Goal: Task Accomplishment & Management: Use online tool/utility

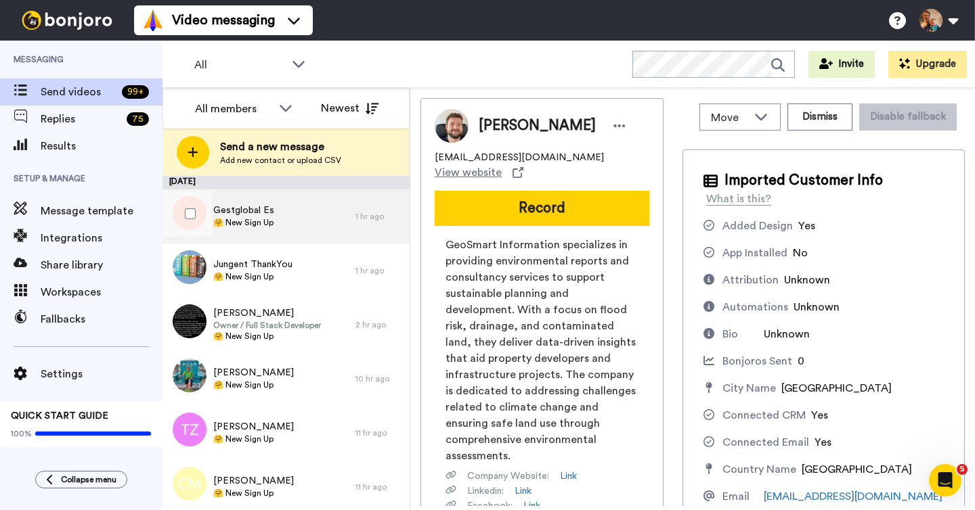
click at [294, 233] on div "Gestglobal Es 🤗 New Sign Up" at bounding box center [258, 216] width 193 height 54
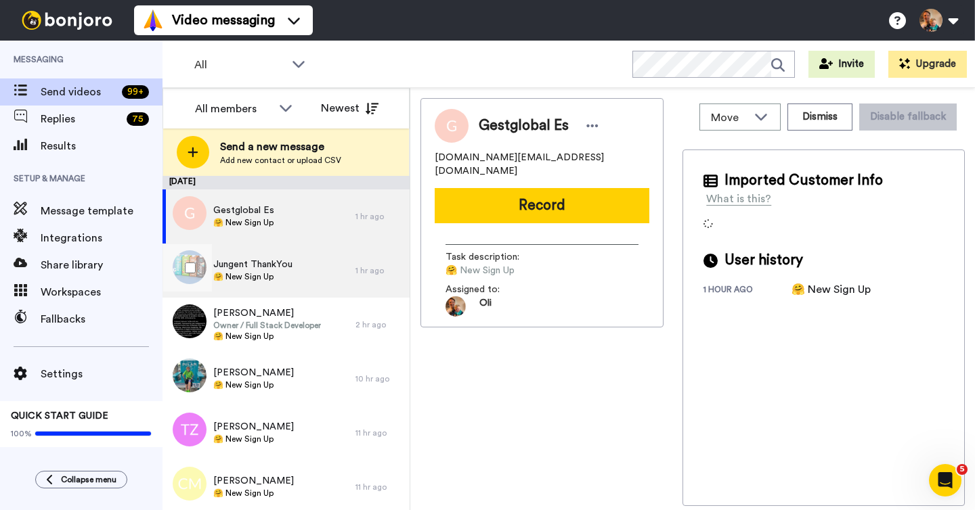
click at [296, 269] on div "Jungent ThankYou 🤗 New Sign Up" at bounding box center [258, 271] width 193 height 54
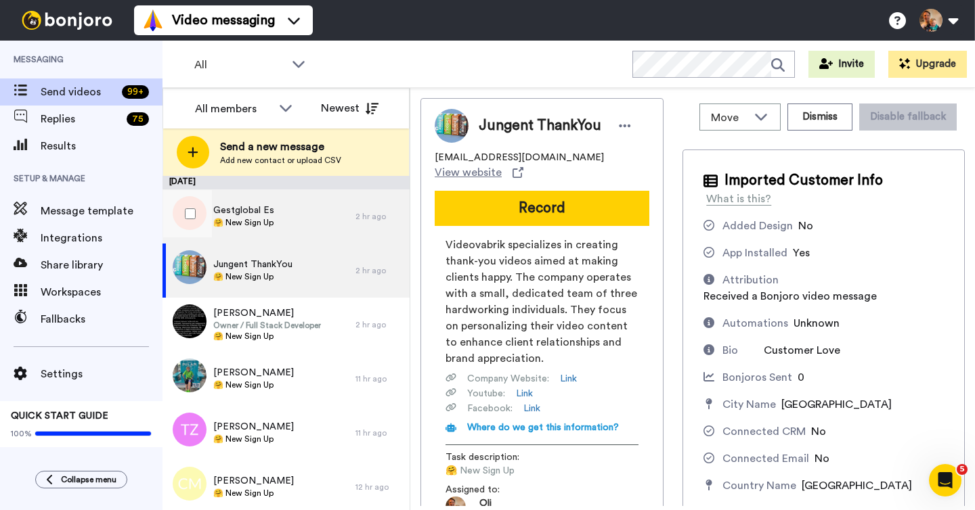
click at [301, 227] on div "Gestglobal Es 🤗 New Sign Up" at bounding box center [258, 216] width 193 height 54
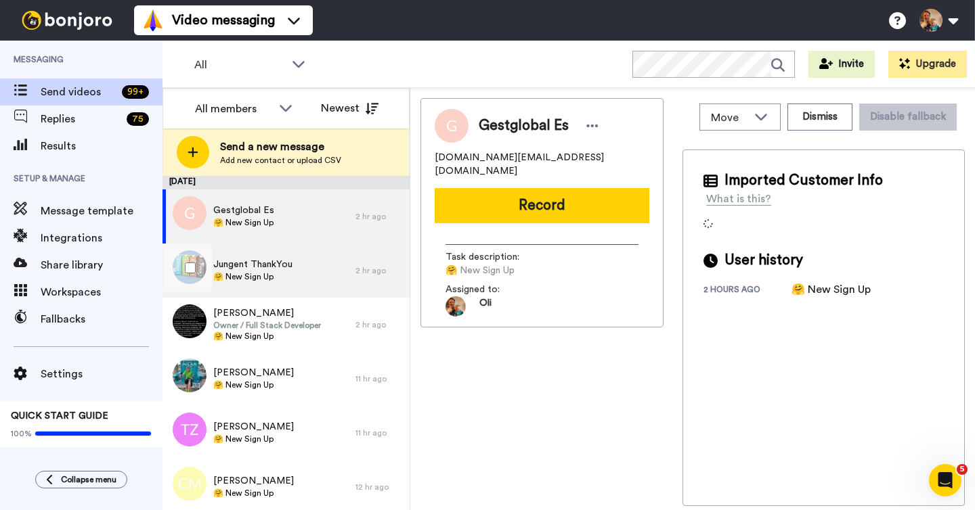
click at [303, 265] on div "Jungent ThankYou 🤗 New Sign Up" at bounding box center [258, 271] width 193 height 54
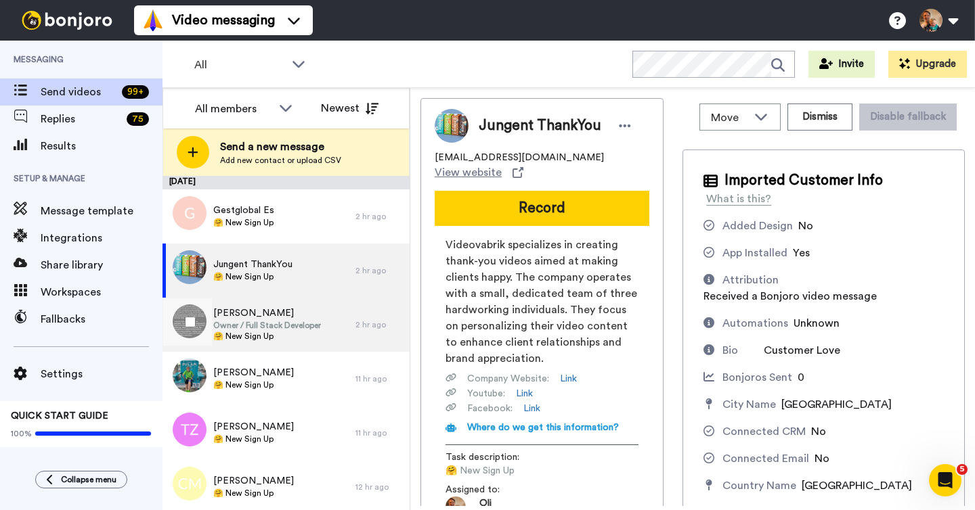
click at [299, 308] on span "Chris Holowatyj" at bounding box center [267, 314] width 108 height 14
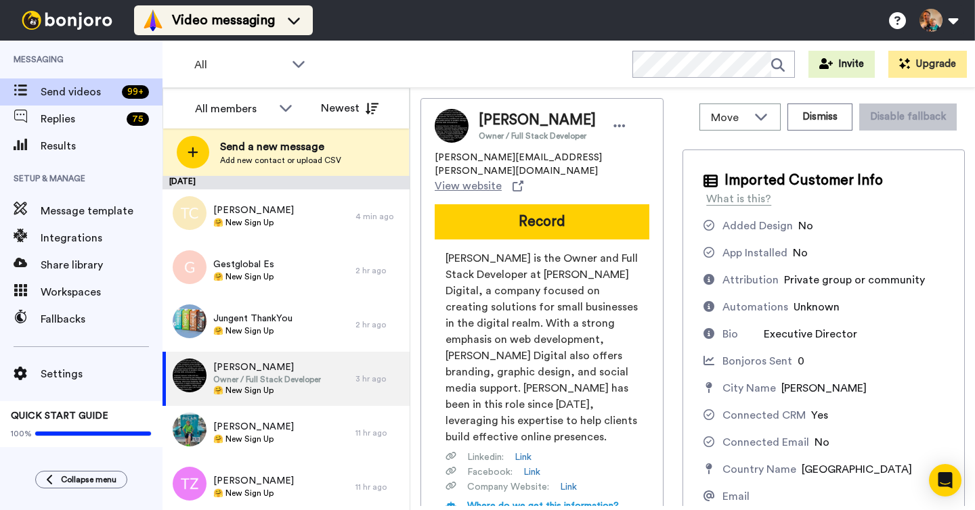
click at [221, 17] on span "Video messaging" at bounding box center [223, 20] width 103 height 19
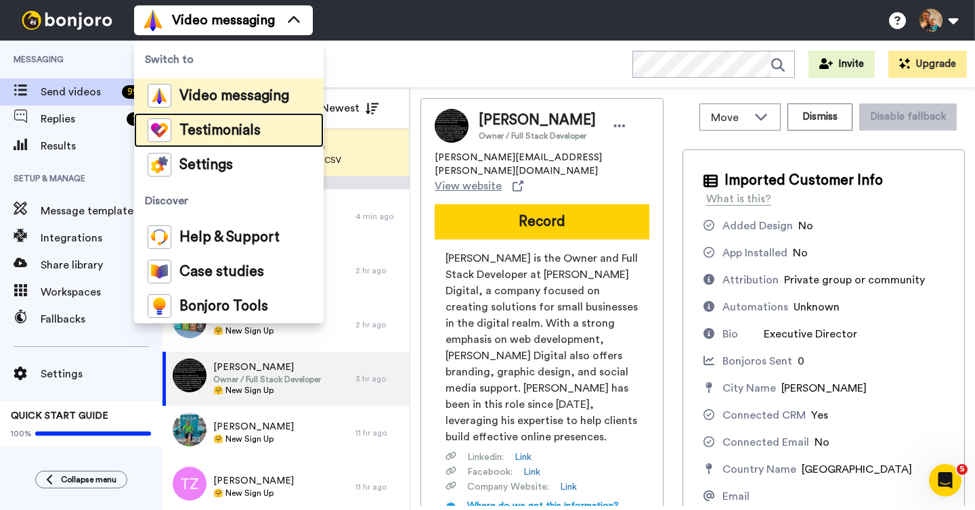
click at [210, 135] on span "Testimonials" at bounding box center [219, 131] width 81 height 14
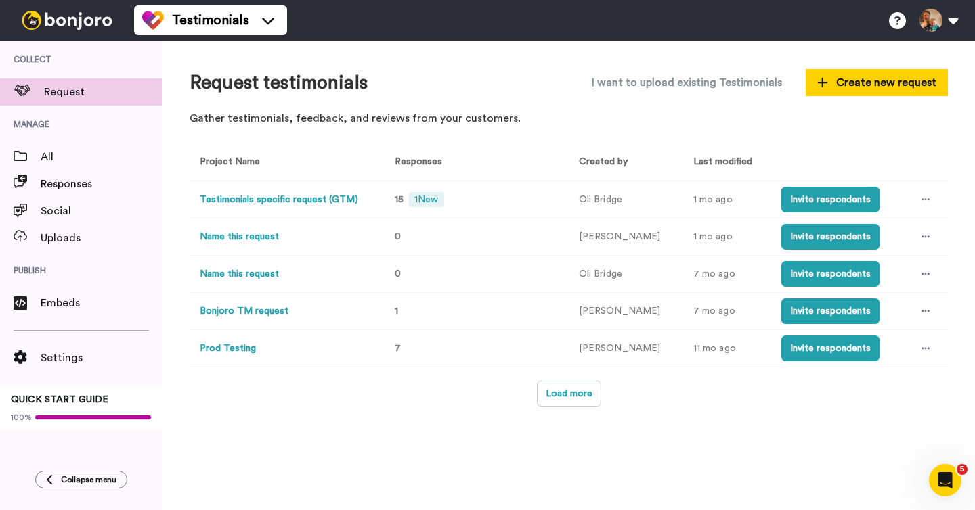
click at [321, 197] on button "Testimonials specific request (GTM)" at bounding box center [279, 200] width 158 height 14
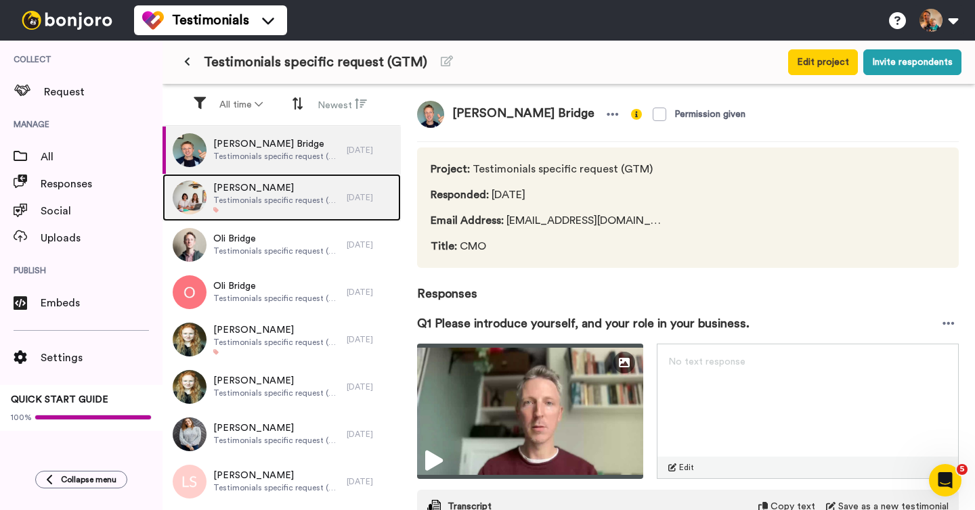
click at [275, 194] on span "Ingrid Jansen" at bounding box center [276, 188] width 127 height 14
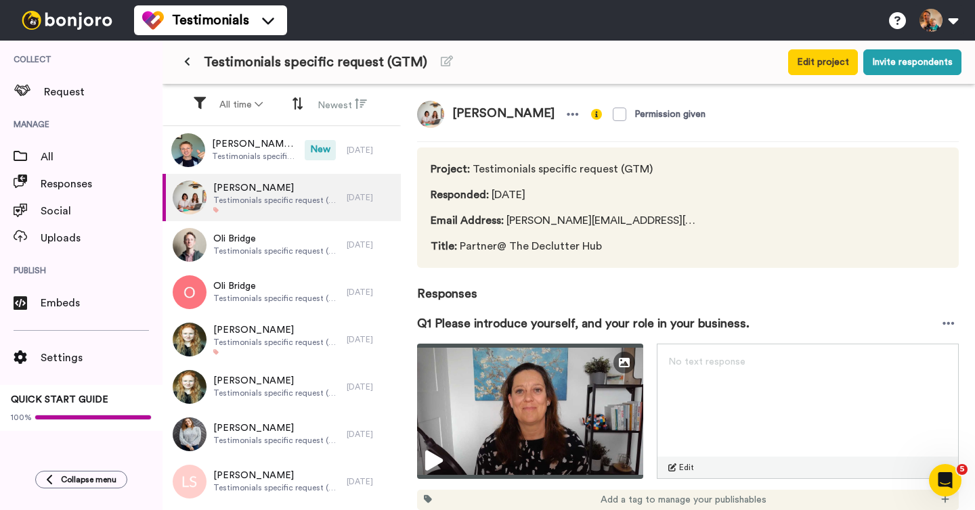
drag, startPoint x: 473, startPoint y: 167, endPoint x: 656, endPoint y: 169, distance: 183.4
click at [657, 169] on div "Project : Testimonials specific request (GTM) Responded : 1 yr ago Email Addres…" at bounding box center [687, 208] width 541 height 120
click at [189, 62] on icon at bounding box center [187, 61] width 6 height 9
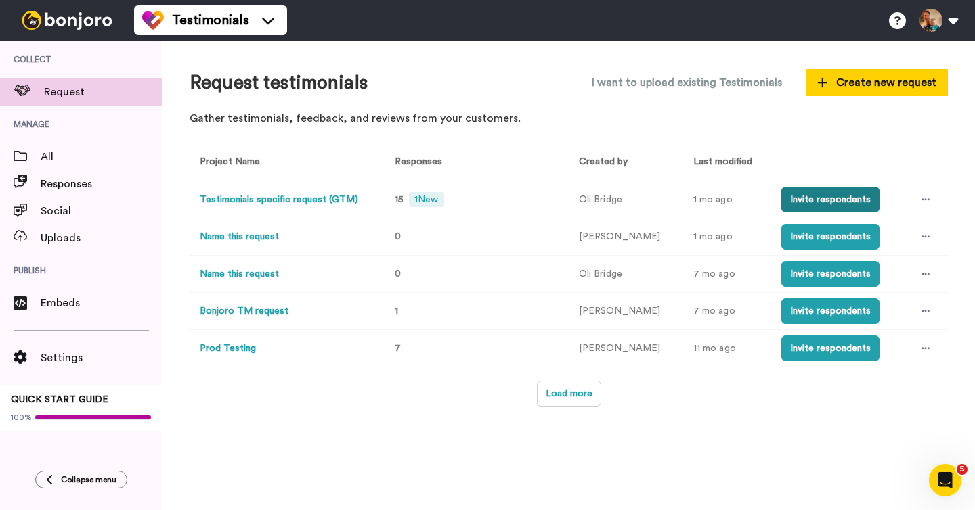
click at [809, 201] on button "Invite respondents" at bounding box center [830, 200] width 98 height 26
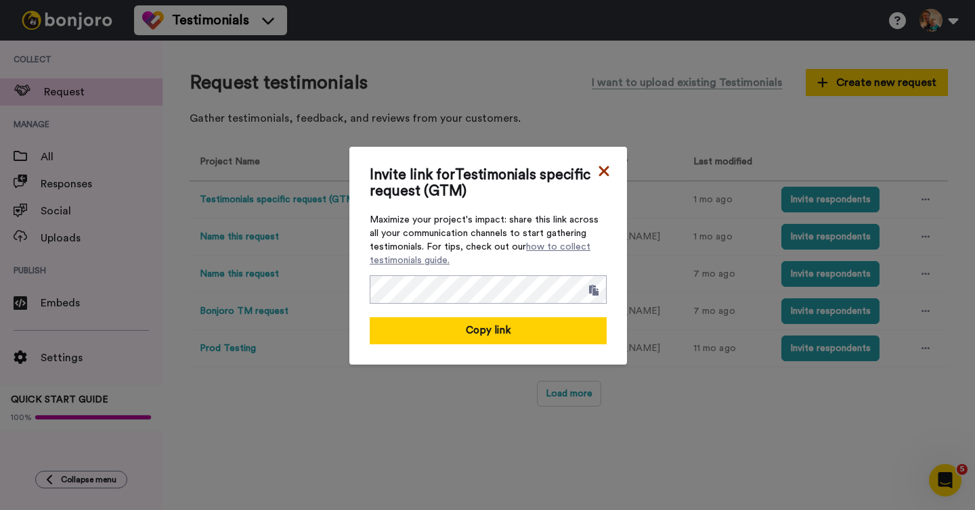
click at [599, 170] on icon at bounding box center [604, 171] width 14 height 16
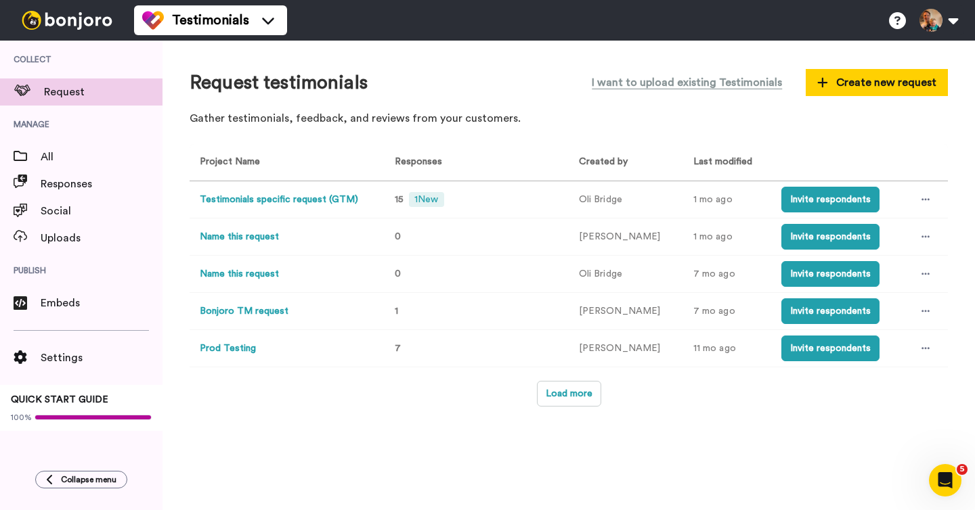
click at [311, 201] on button "Testimonials specific request (GTM)" at bounding box center [279, 200] width 158 height 14
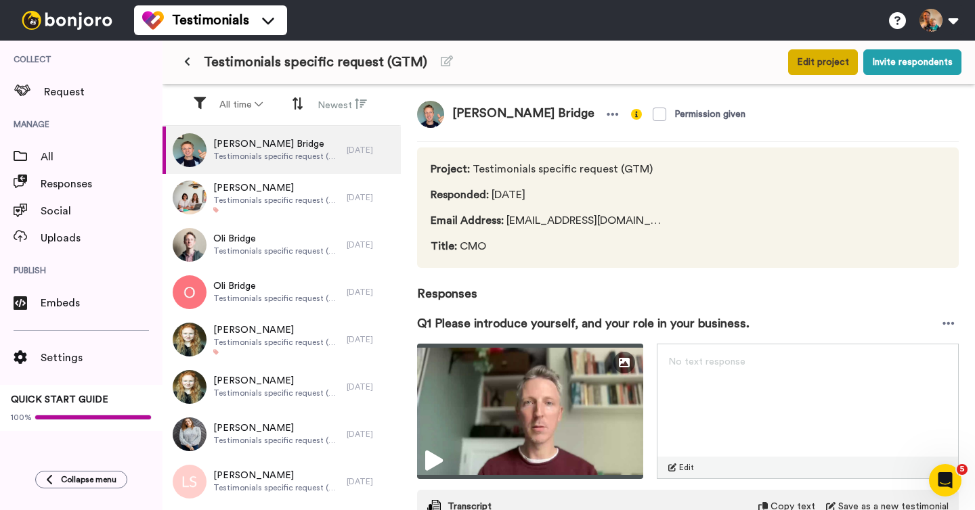
click at [827, 66] on button "Edit project" at bounding box center [823, 62] width 70 height 26
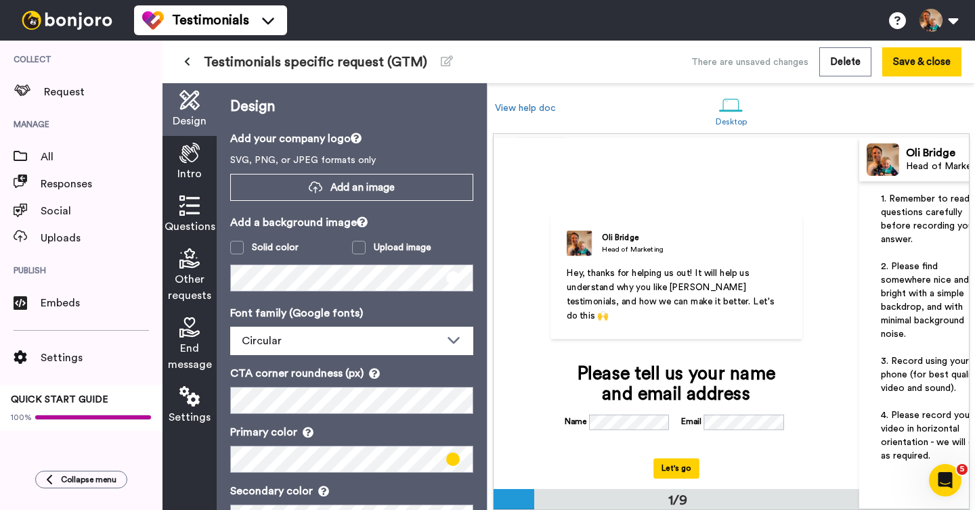
scroll to position [0, 43]
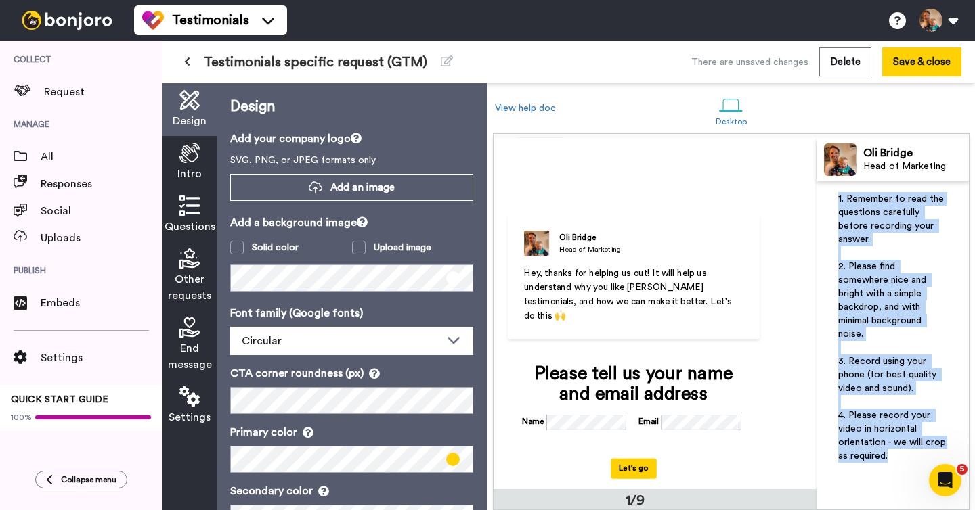
drag, startPoint x: 836, startPoint y: 199, endPoint x: 883, endPoint y: 395, distance: 200.9
click at [890, 441] on div "1. Remember to read the questions carefully before recording your answer. ﻿ 2. …" at bounding box center [892, 345] width 152 height 328
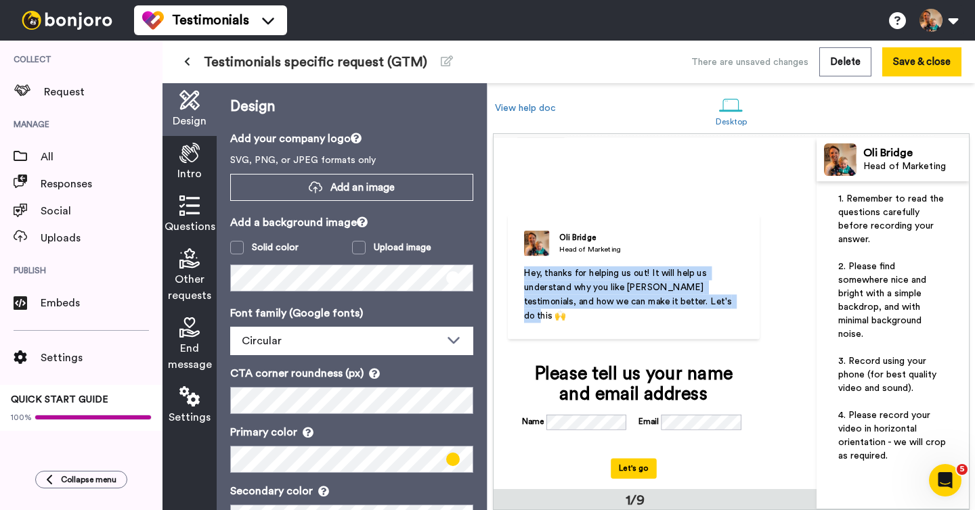
drag, startPoint x: 524, startPoint y: 273, endPoint x: 706, endPoint y: 307, distance: 185.3
click at [706, 307] on p "Hey, thanks for helping us out! It will help us understand why you like Bonjoro…" at bounding box center [634, 294] width 220 height 57
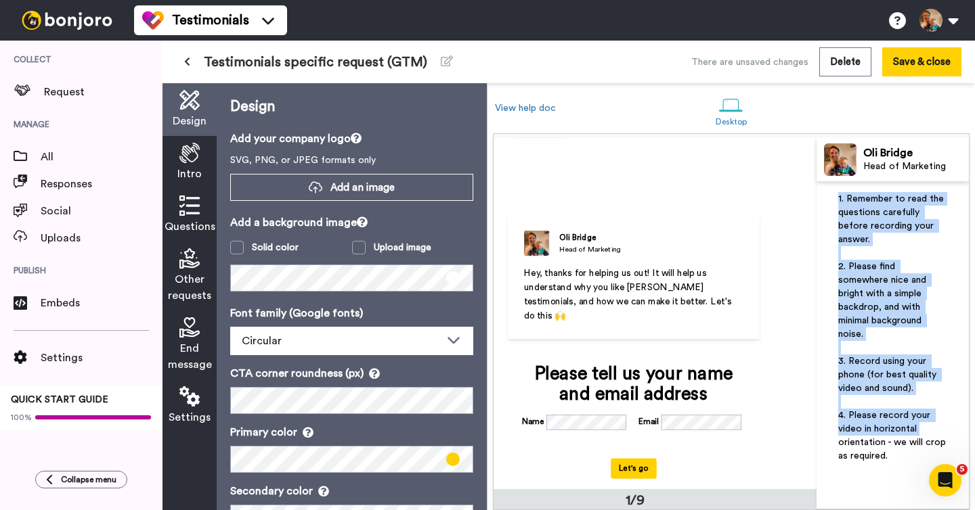
drag, startPoint x: 834, startPoint y: 201, endPoint x: 918, endPoint y: 413, distance: 227.8
click at [918, 413] on div "1. Remember to read the questions carefully before recording your answer. ﻿ 2. …" at bounding box center [892, 345] width 152 height 328
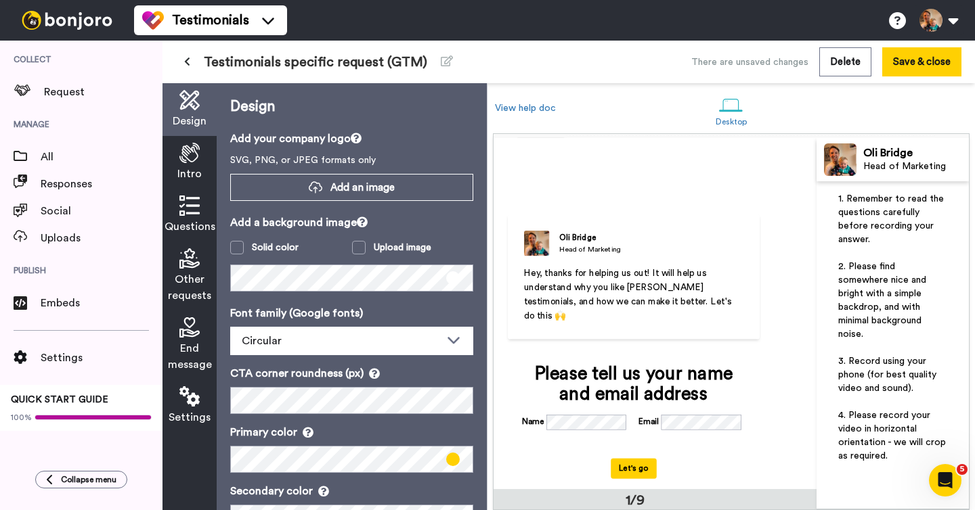
click at [194, 169] on span "Intro" at bounding box center [189, 174] width 24 height 16
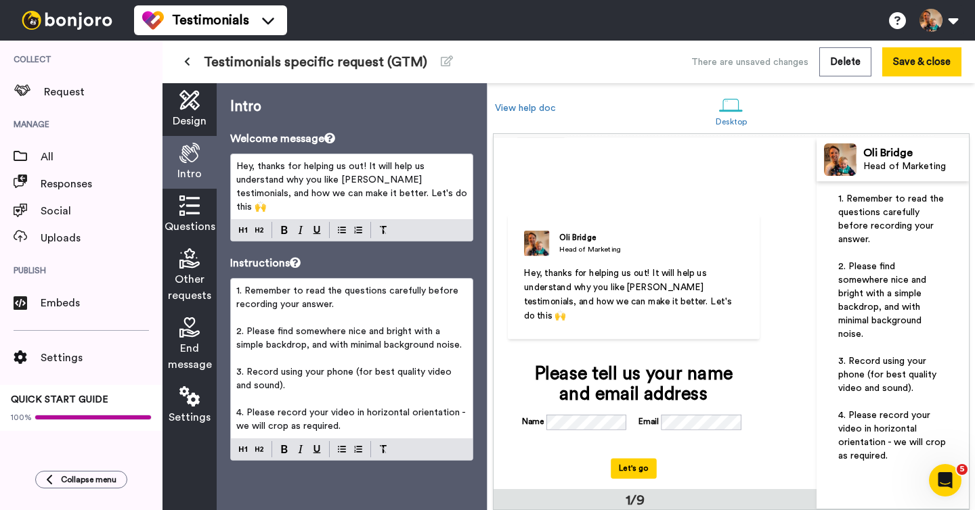
click at [189, 347] on span "End message" at bounding box center [190, 356] width 44 height 32
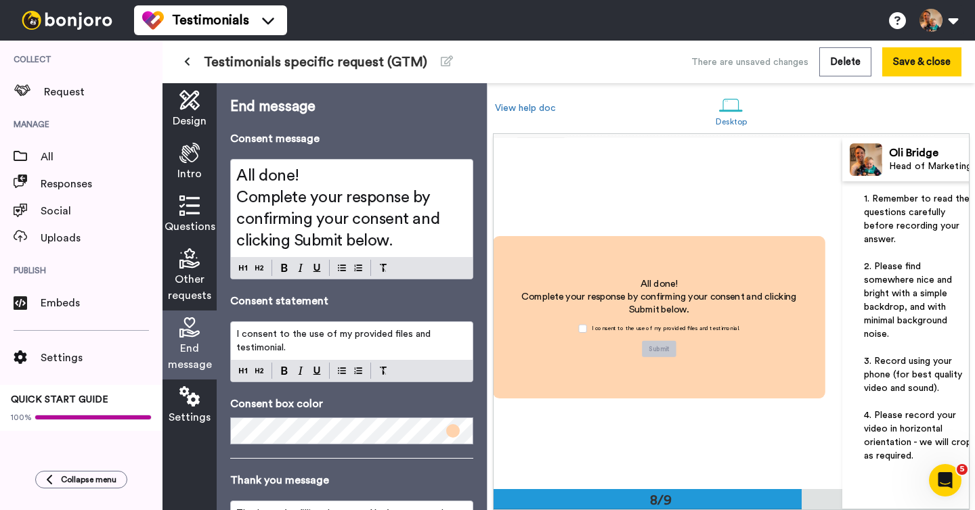
scroll to position [0, 16]
click at [276, 338] on span "I consent to the use of my provided files and testimonial." at bounding box center [334, 341] width 197 height 23
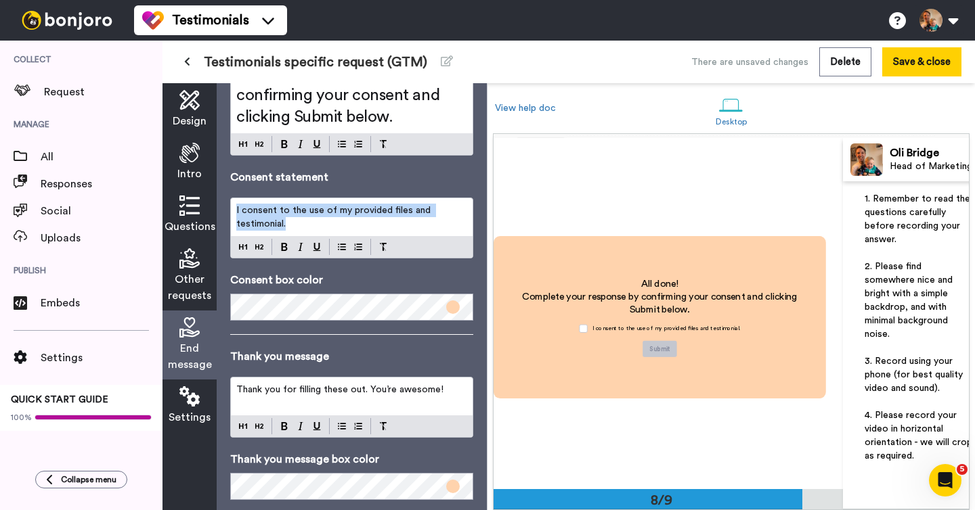
scroll to position [154, 0]
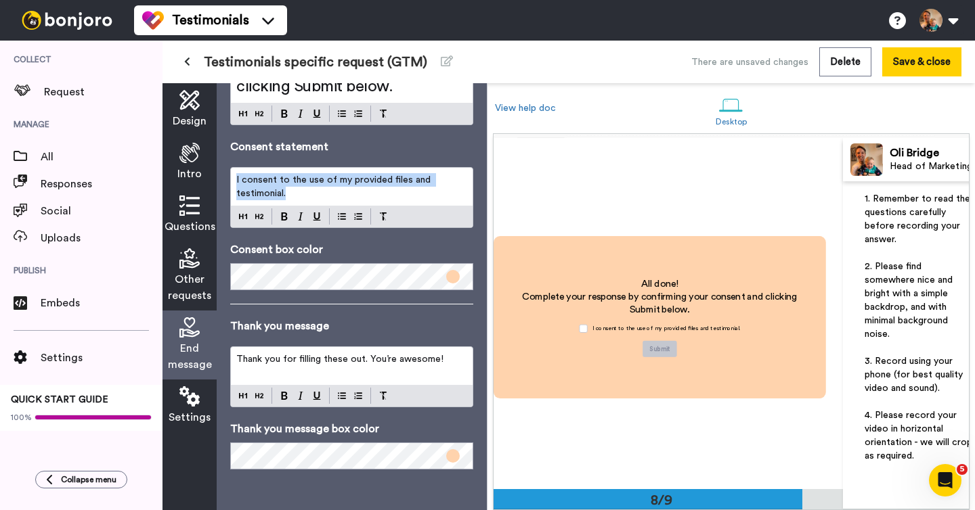
click at [315, 359] on span "Thank you for filling these out. You’re awesome!" at bounding box center [339, 359] width 207 height 9
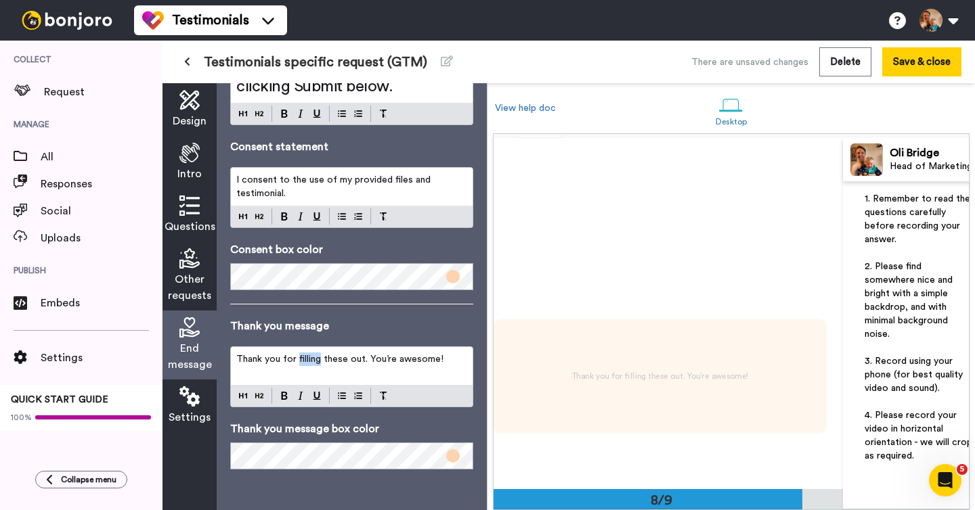
click at [315, 359] on span "Thank you for filling these out. You’re awesome!" at bounding box center [339, 359] width 207 height 9
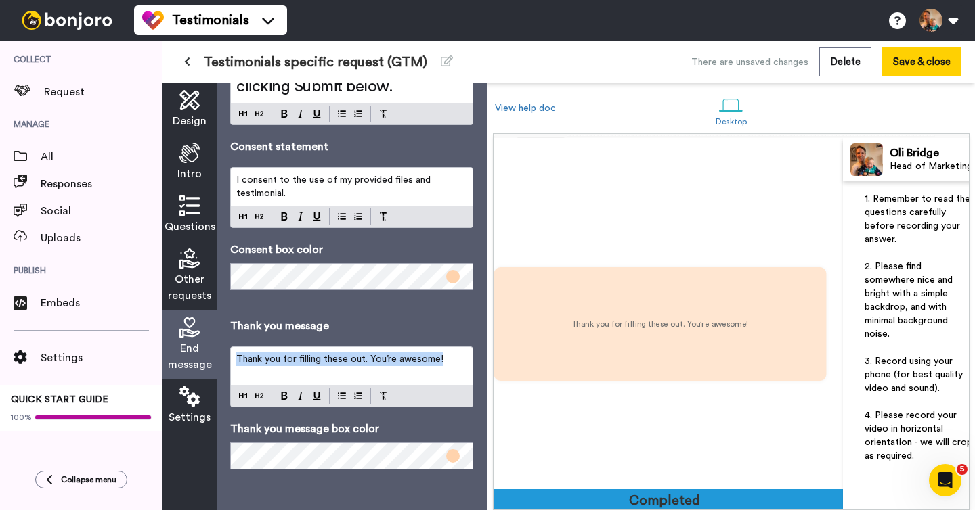
click at [315, 359] on span "Thank you for filling these out. You’re awesome!" at bounding box center [339, 359] width 207 height 9
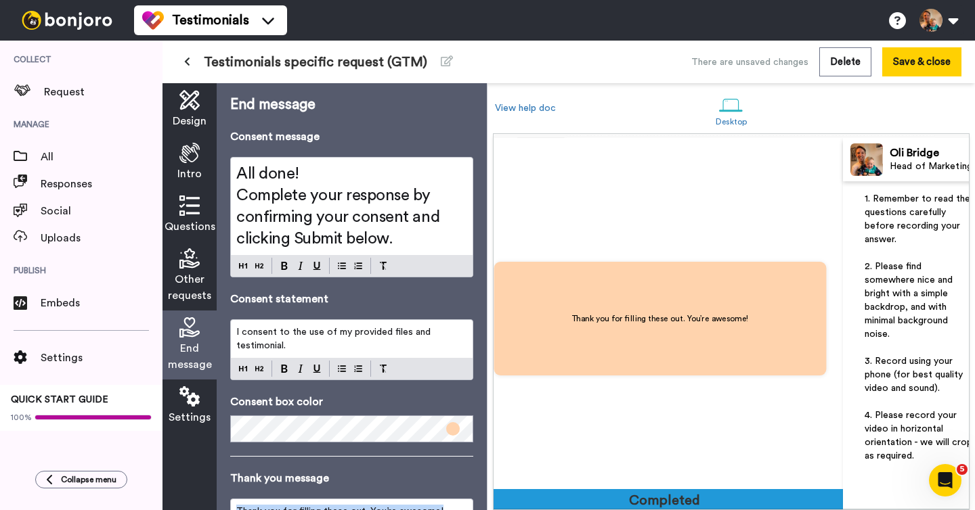
scroll to position [0, 0]
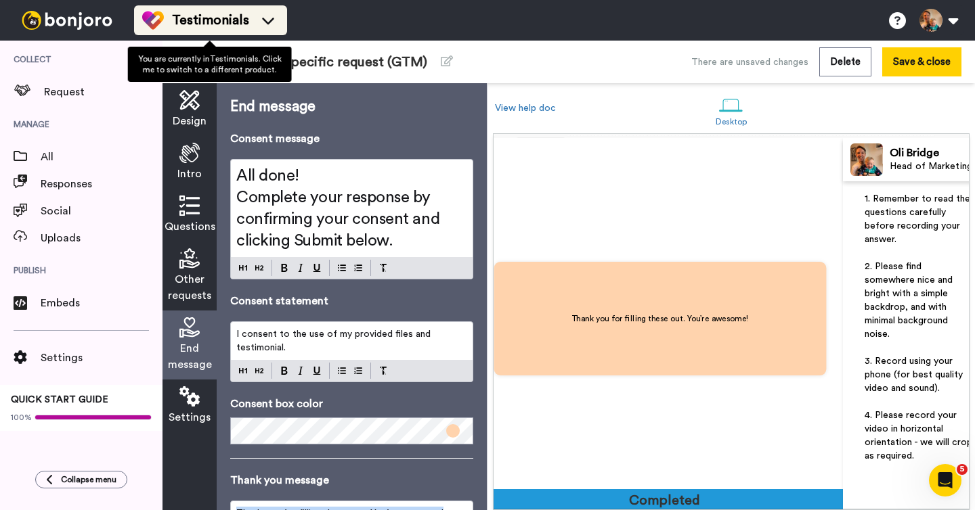
click at [202, 26] on span "Testimonials" at bounding box center [210, 20] width 77 height 19
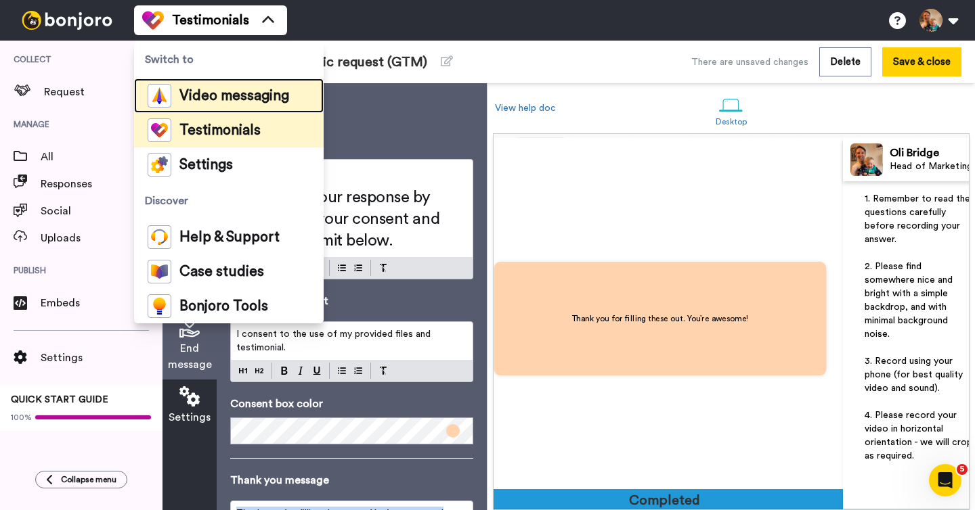
click at [208, 95] on span "Video messaging" at bounding box center [234, 96] width 110 height 14
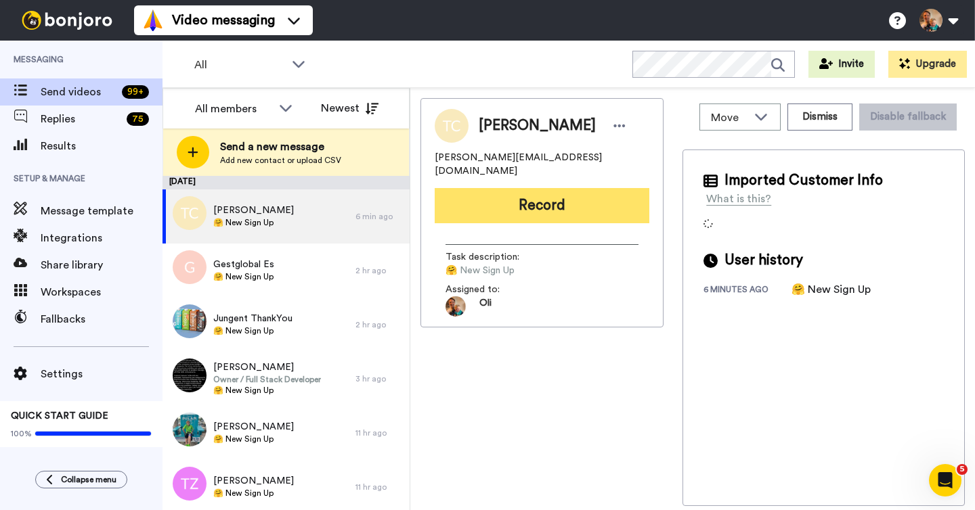
click at [491, 199] on button "Record" at bounding box center [541, 205] width 215 height 35
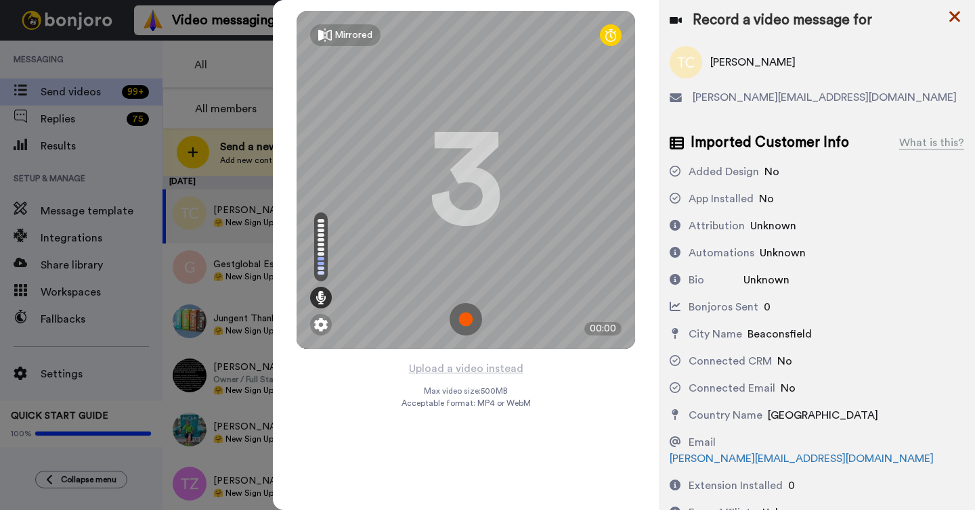
click at [955, 16] on icon at bounding box center [954, 17] width 11 height 11
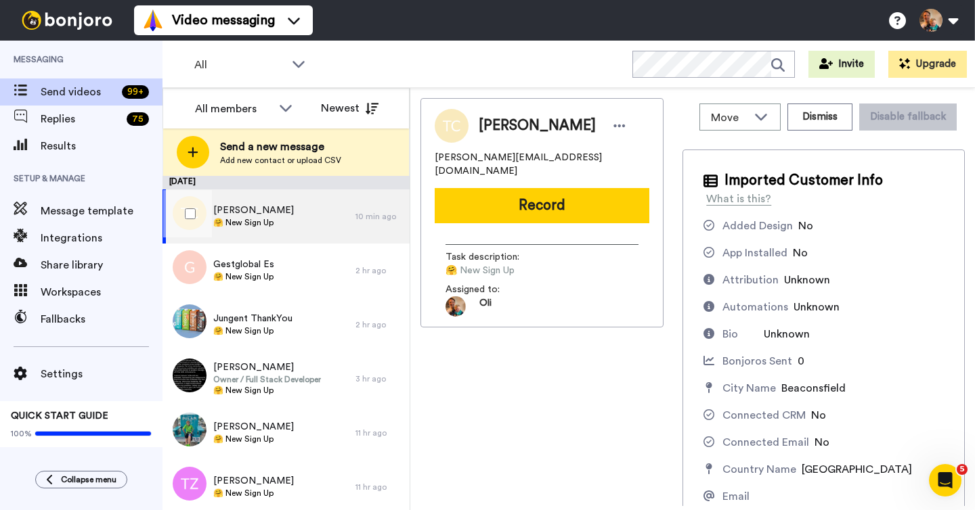
click at [285, 225] on span "🤗 New Sign Up" at bounding box center [253, 222] width 81 height 11
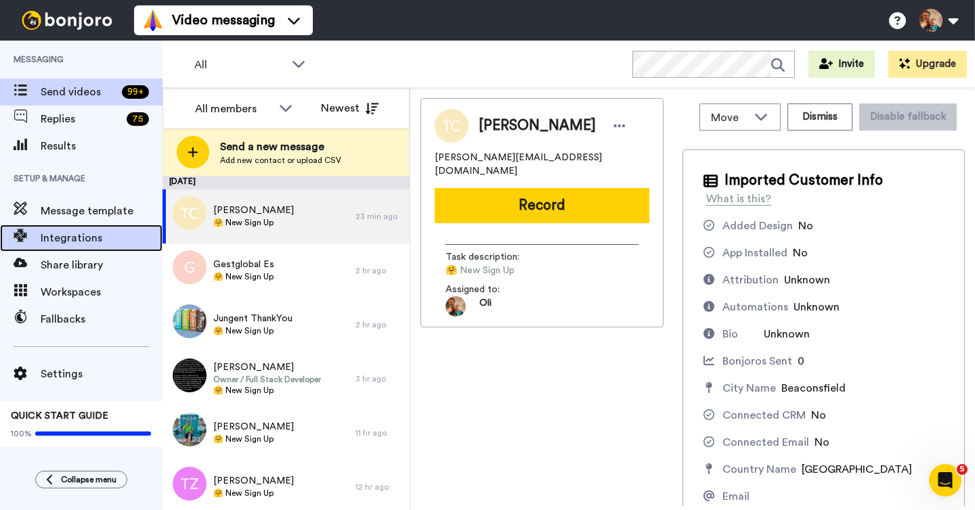
click at [88, 240] on span "Integrations" at bounding box center [102, 238] width 122 height 16
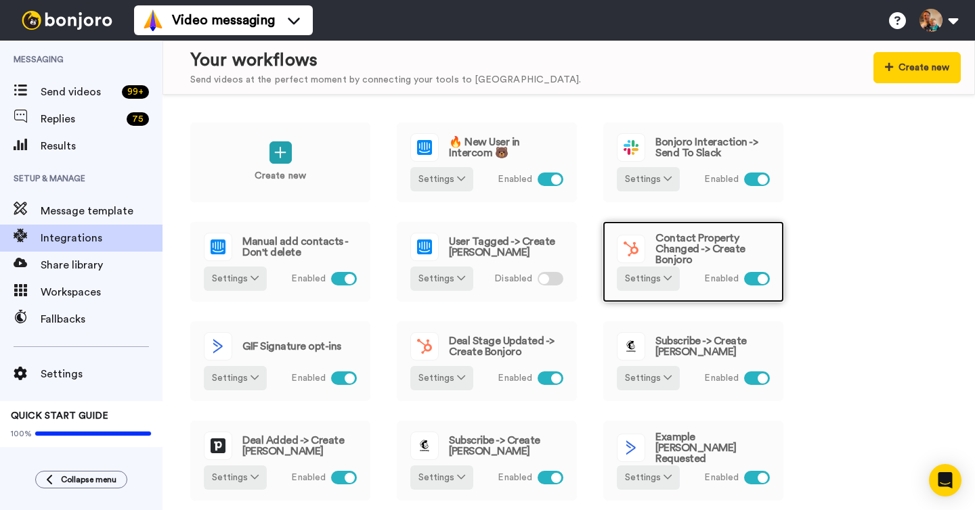
click at [673, 247] on span "Contact Property Changed -> Create Bonjoro" at bounding box center [712, 249] width 114 height 32
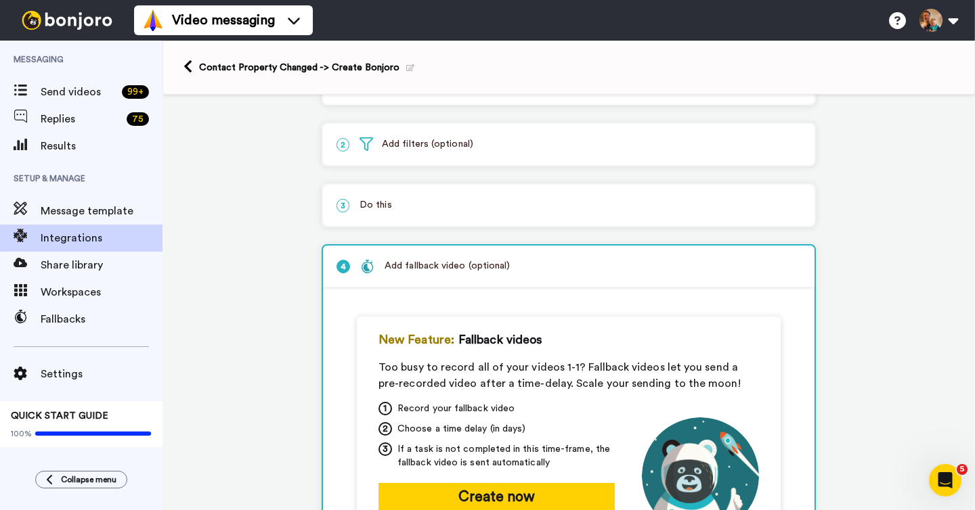
click at [471, 138] on div "2 Add filters (optional)" at bounding box center [568, 144] width 491 height 41
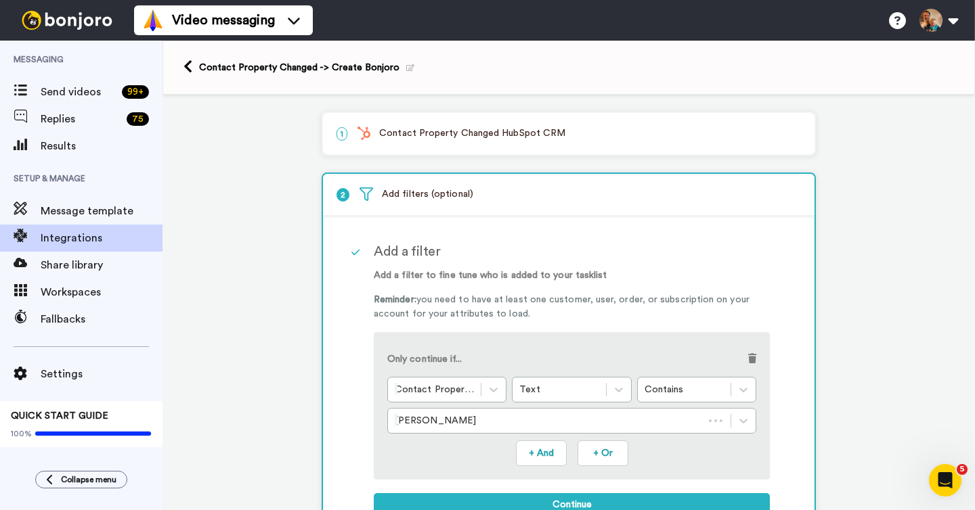
click at [504, 134] on p "1 Contact Property Changed HubSpot CRM" at bounding box center [568, 134] width 464 height 14
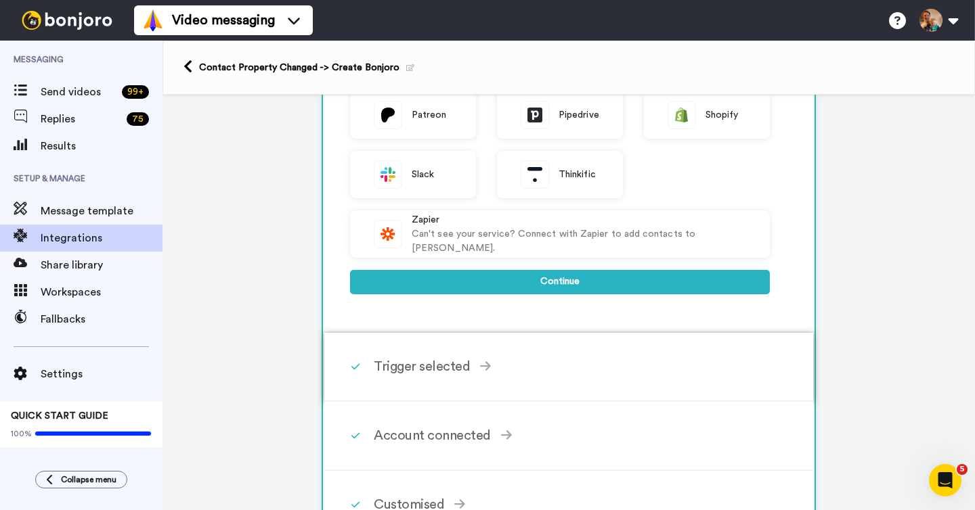
click at [520, 361] on div "Trigger selected" at bounding box center [572, 367] width 396 height 20
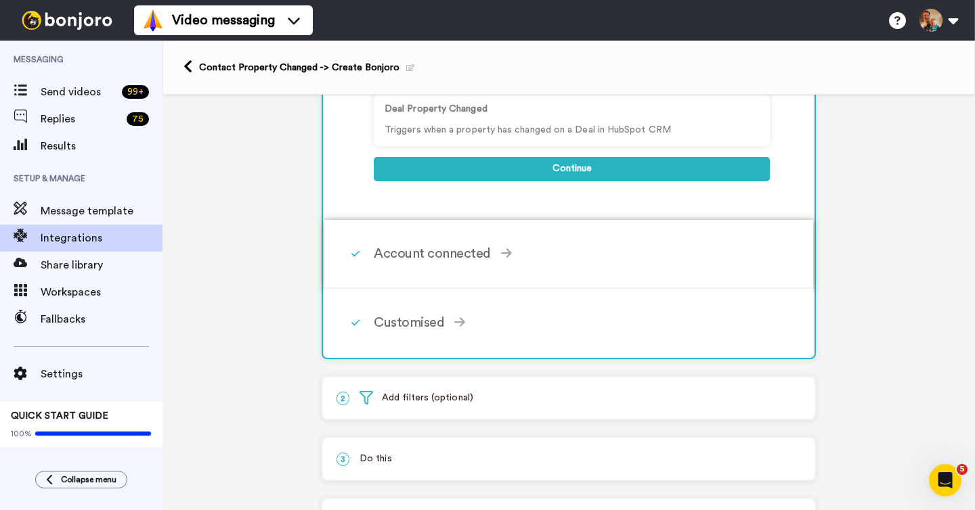
scroll to position [389, 0]
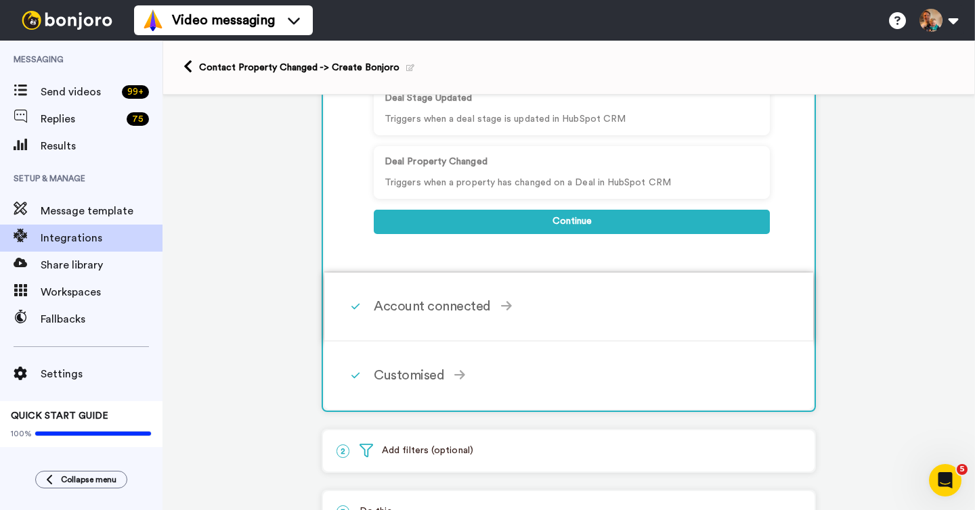
click at [498, 322] on div "Account connected Select the account you want to use to continue HubSpot CRM Ac…" at bounding box center [587, 306] width 426 height 41
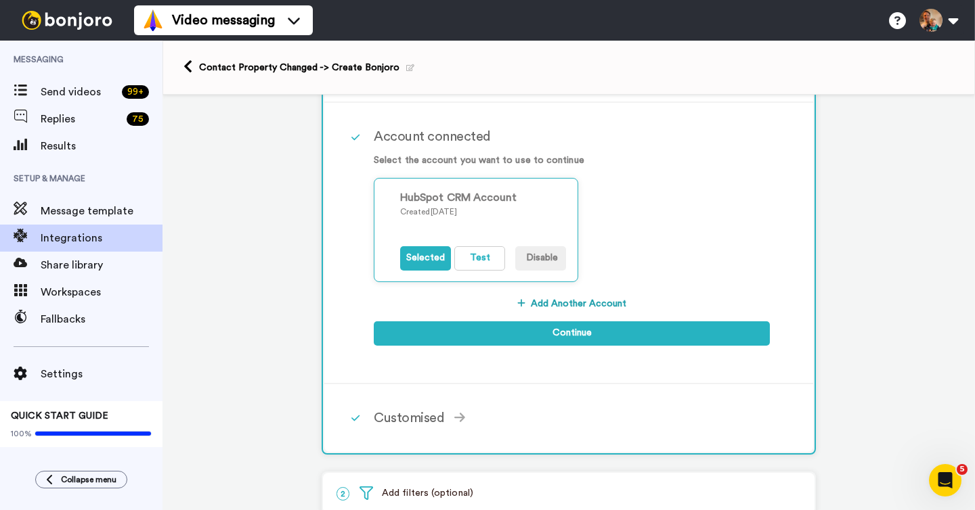
scroll to position [190, 0]
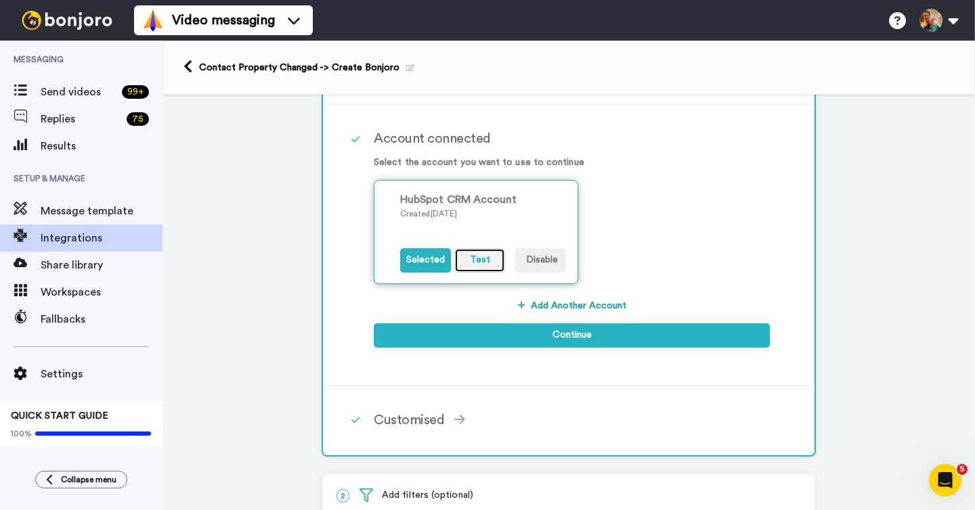
click at [481, 263] on button "Test" at bounding box center [479, 260] width 51 height 24
click at [484, 256] on button "Test" at bounding box center [479, 260] width 51 height 24
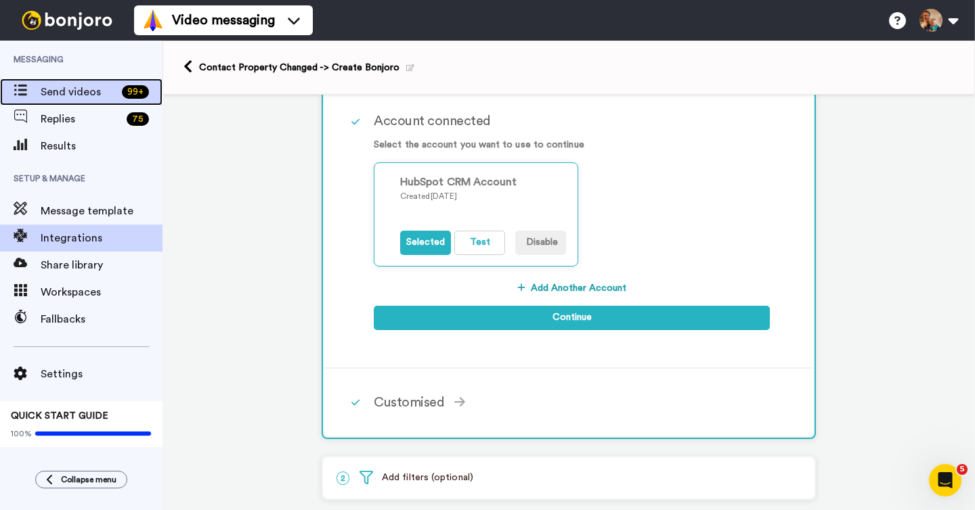
click at [66, 90] on span "Send videos" at bounding box center [79, 92] width 76 height 16
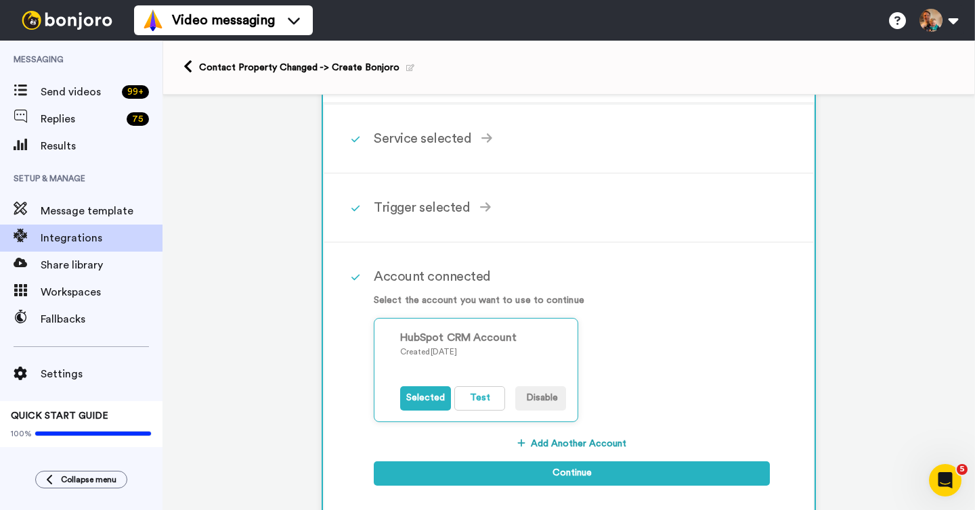
scroll to position [0, 0]
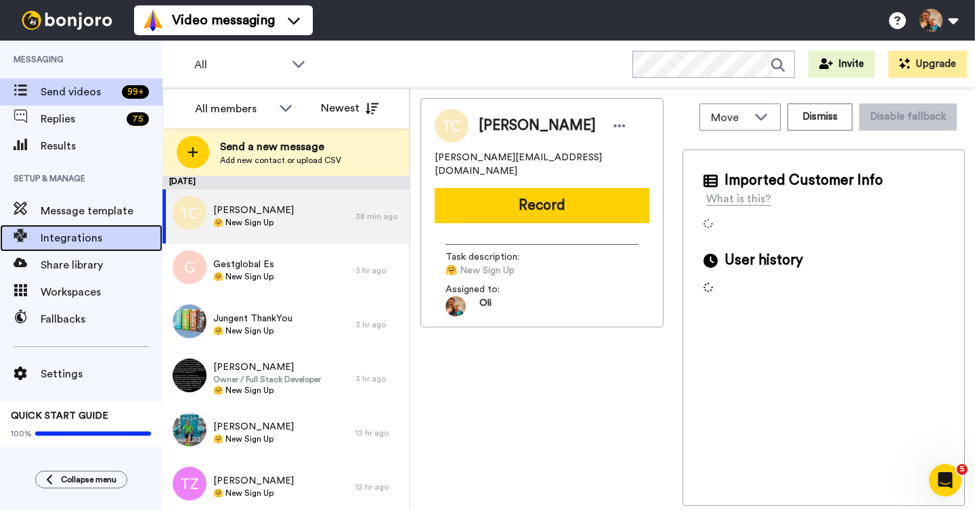
click at [87, 241] on span "Integrations" at bounding box center [102, 238] width 122 height 16
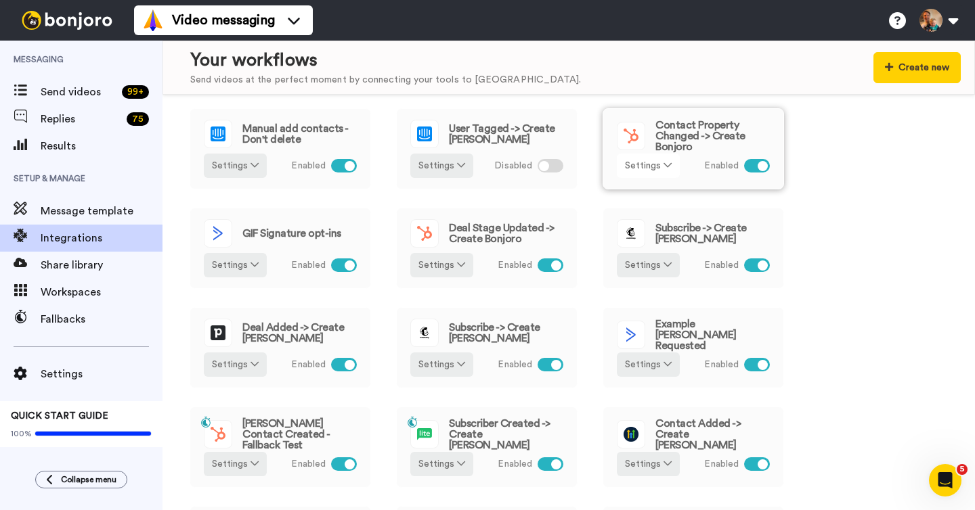
scroll to position [73, 0]
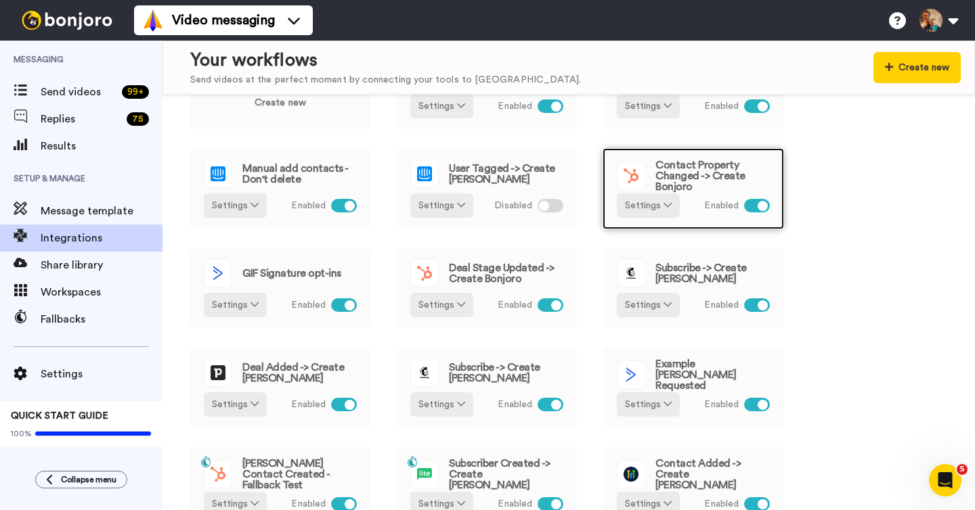
click at [692, 173] on span "Contact Property Changed -> Create Bonjoro" at bounding box center [712, 176] width 114 height 32
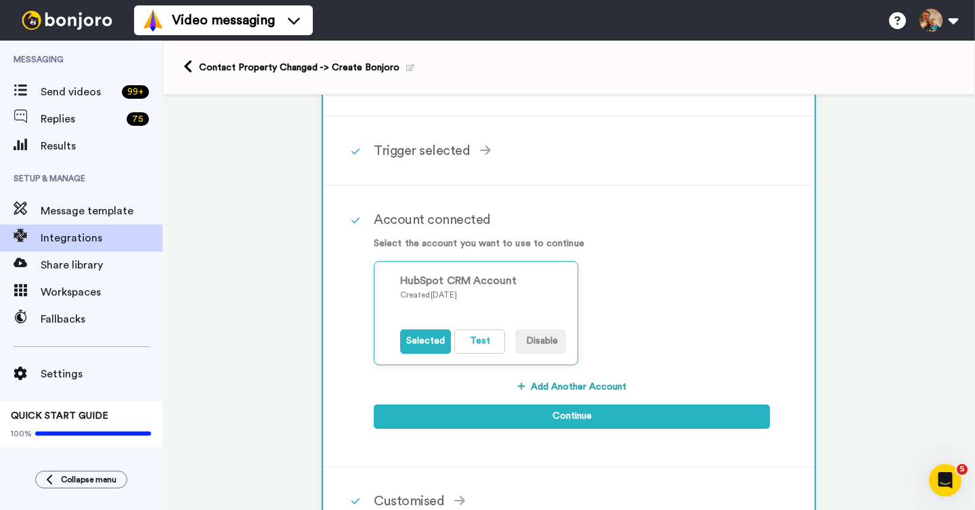
scroll to position [115, 0]
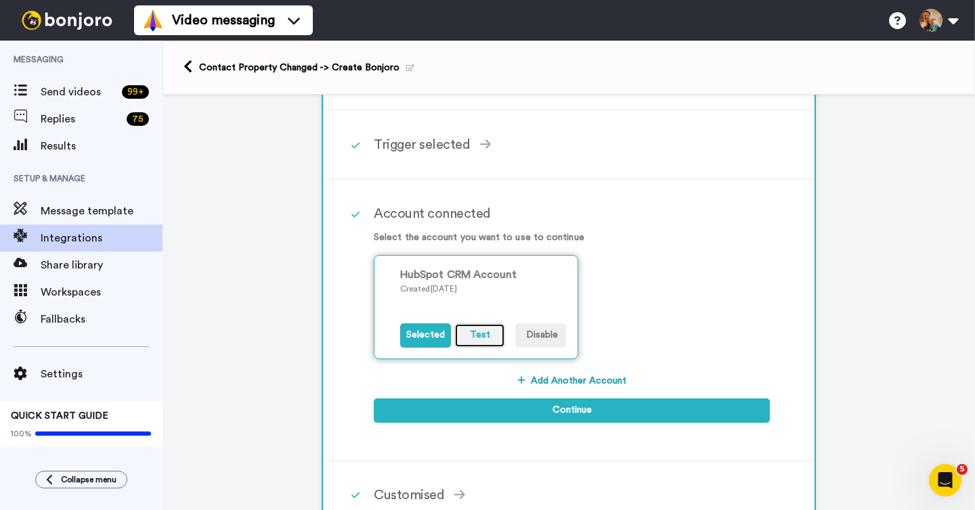
click at [479, 340] on button "Test" at bounding box center [479, 335] width 51 height 24
click at [469, 341] on button "Test" at bounding box center [479, 335] width 51 height 24
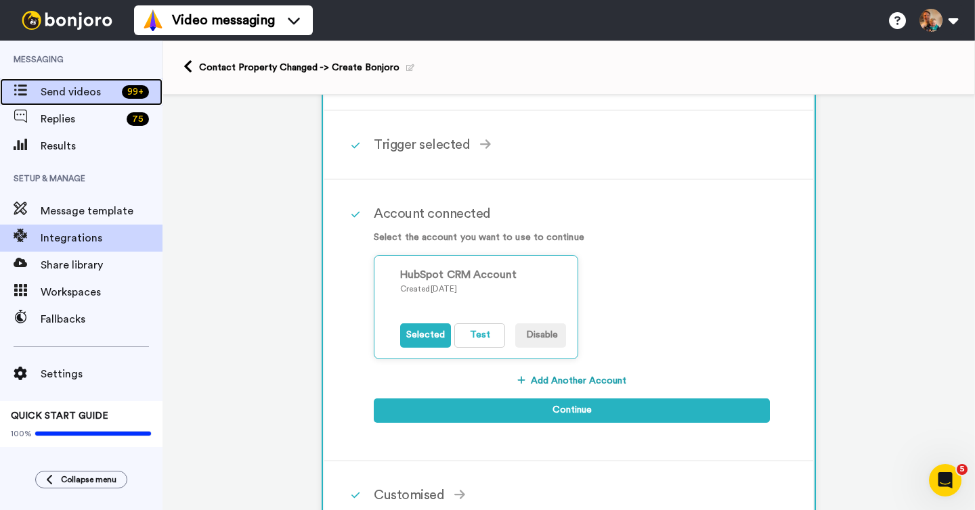
click at [85, 90] on span "Send videos" at bounding box center [79, 92] width 76 height 16
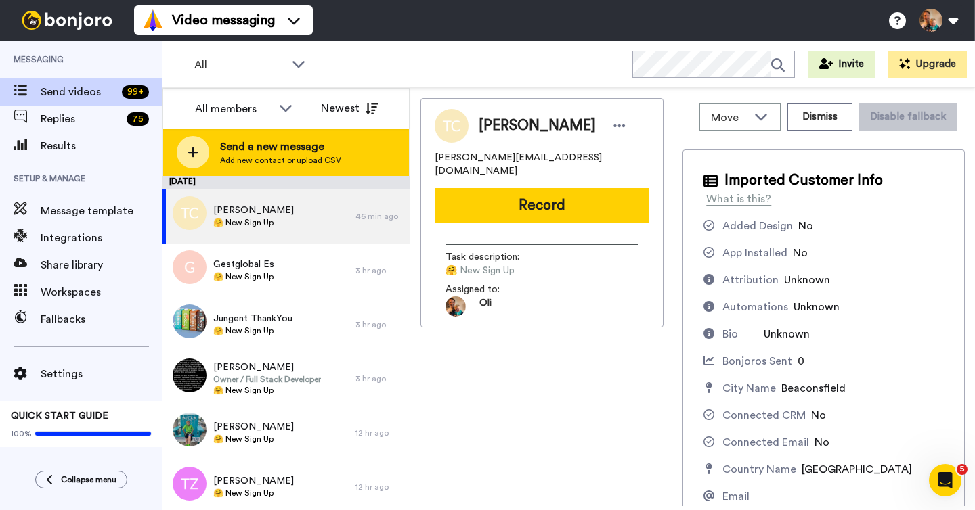
click at [250, 158] on span "Add new contact or upload CSV" at bounding box center [280, 160] width 121 height 11
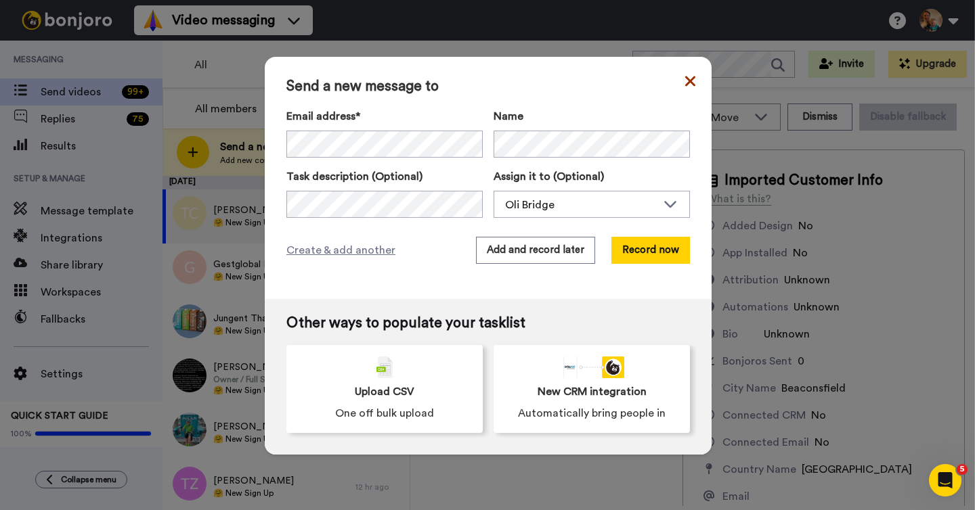
click at [688, 82] on icon at bounding box center [690, 81] width 10 height 10
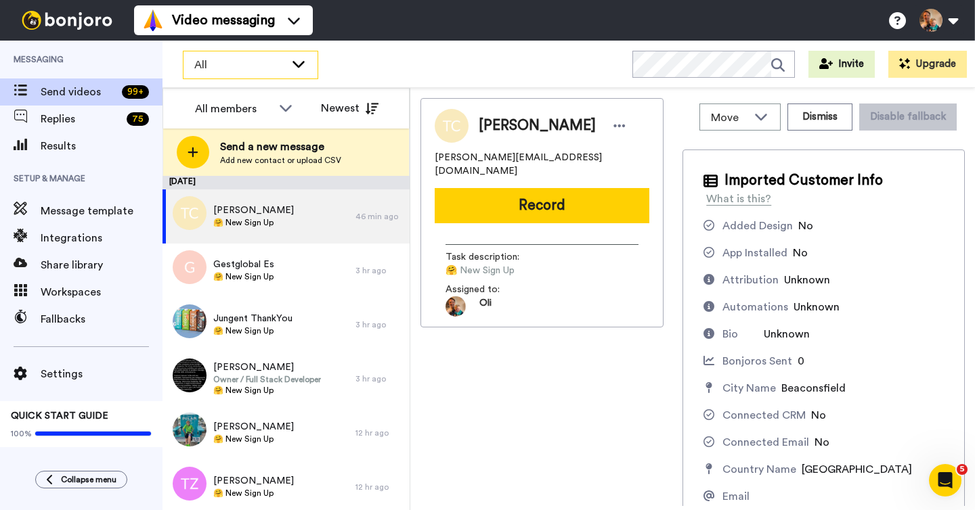
click at [265, 71] on span "All" at bounding box center [239, 65] width 91 height 16
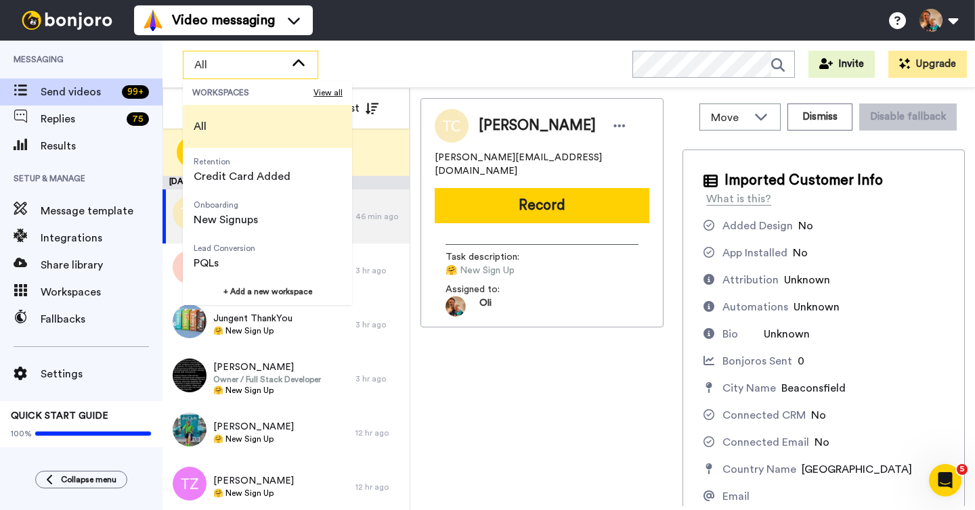
click at [478, 362] on div "Tilesh Chudasama tilesh.c@gmail.com Record Task description : 🤗 New Sign Up Ass…" at bounding box center [541, 302] width 243 height 408
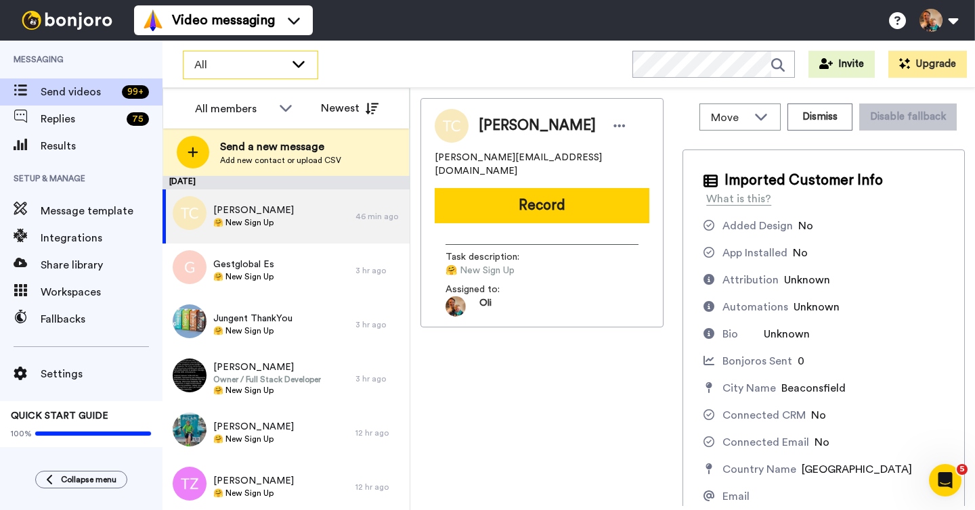
click at [251, 73] on div "All" at bounding box center [250, 64] width 134 height 27
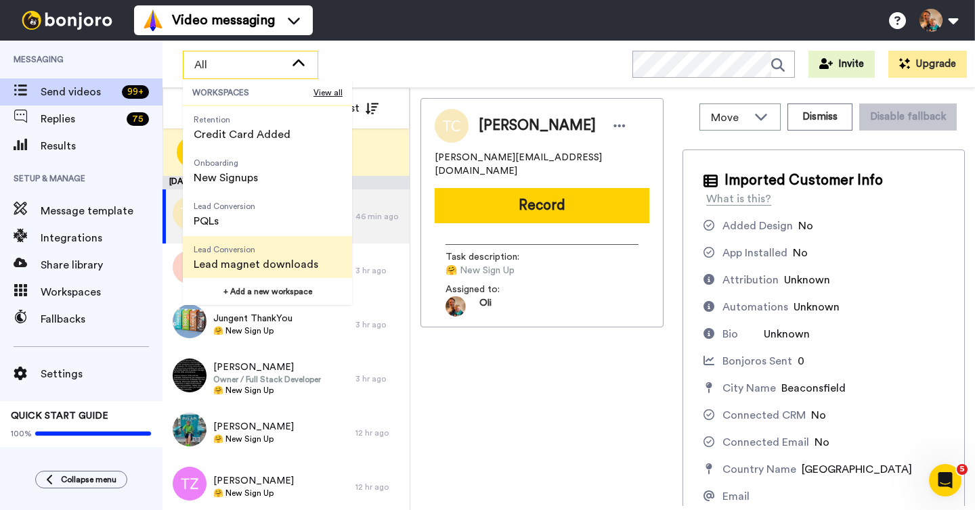
scroll to position [41, 0]
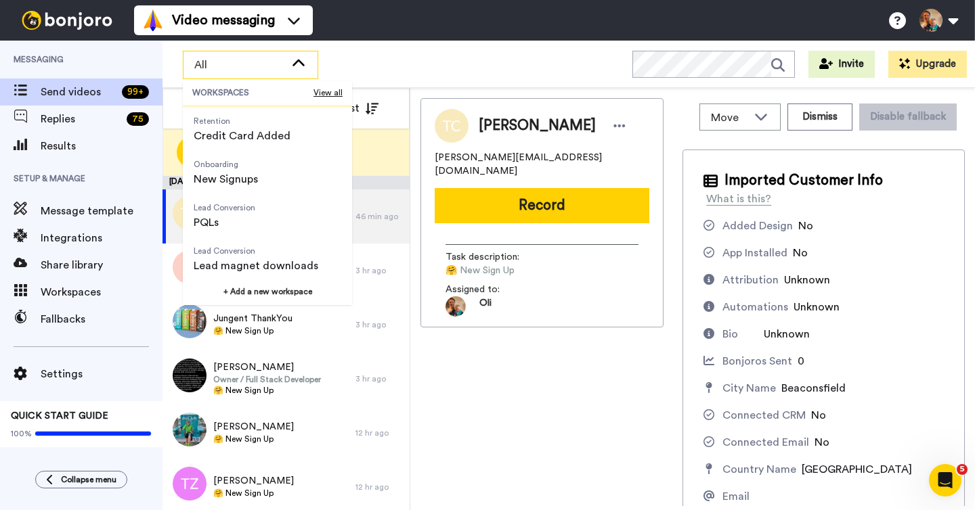
click at [445, 357] on div "Tilesh Chudasama tilesh.c@gmail.com Record Task description : 🤗 New Sign Up Ass…" at bounding box center [541, 302] width 243 height 408
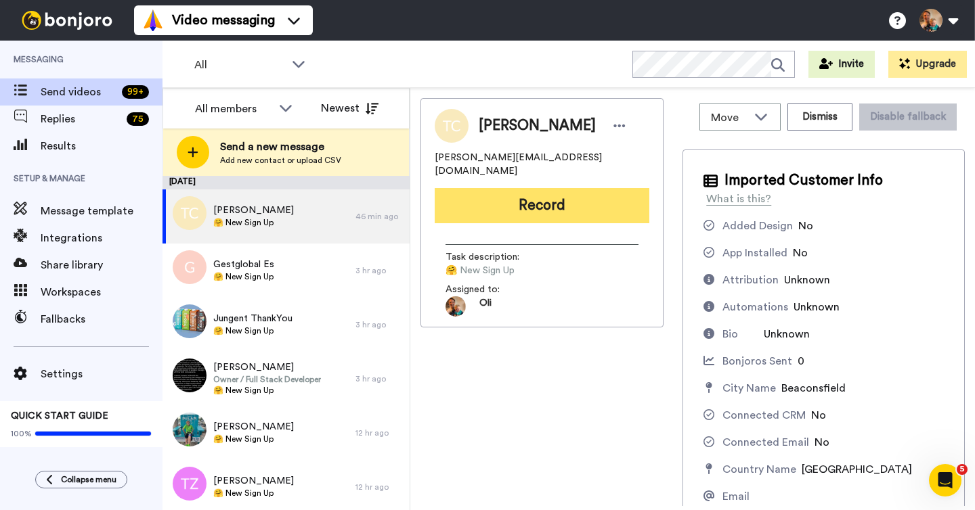
click at [531, 194] on button "Record" at bounding box center [541, 205] width 215 height 35
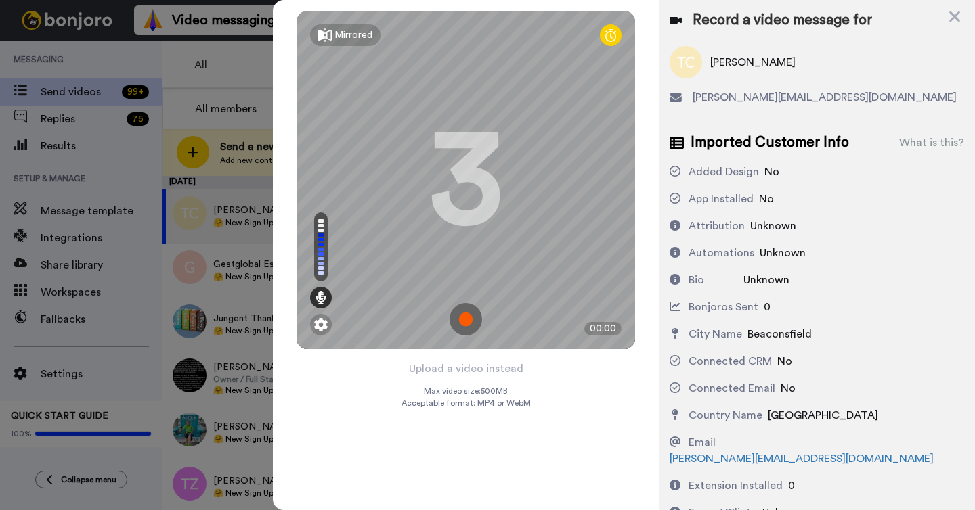
click at [613, 39] on icon at bounding box center [610, 35] width 11 height 14
click at [464, 317] on img at bounding box center [465, 319] width 32 height 32
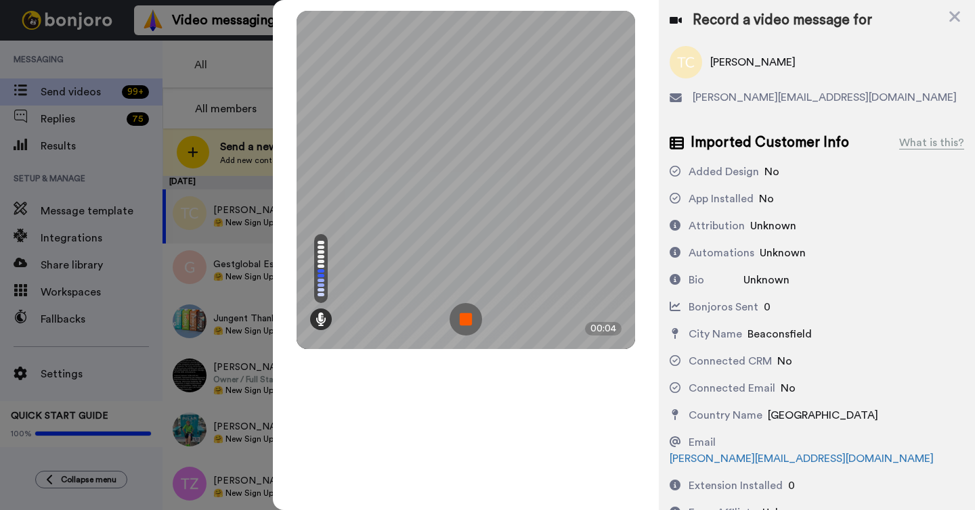
click at [464, 317] on img at bounding box center [465, 319] width 32 height 32
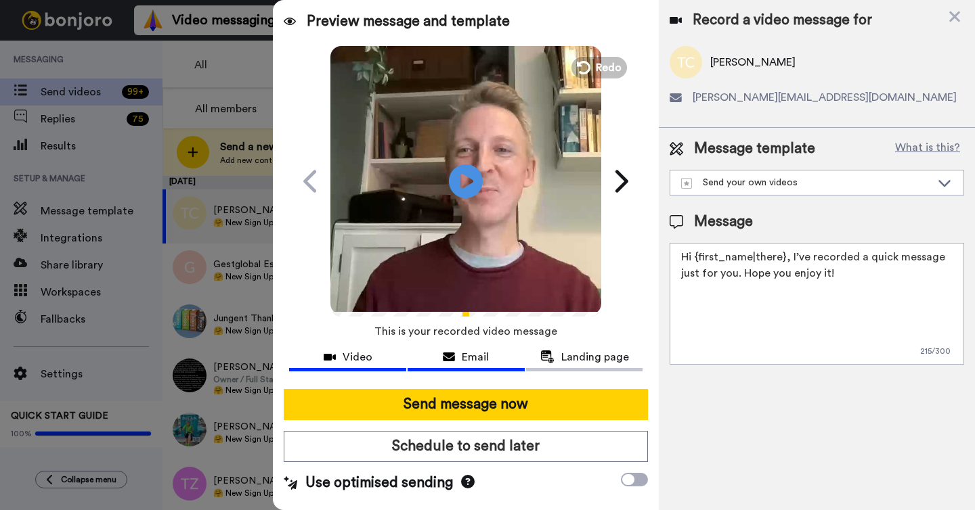
click at [497, 355] on div "Email" at bounding box center [465, 357] width 117 height 16
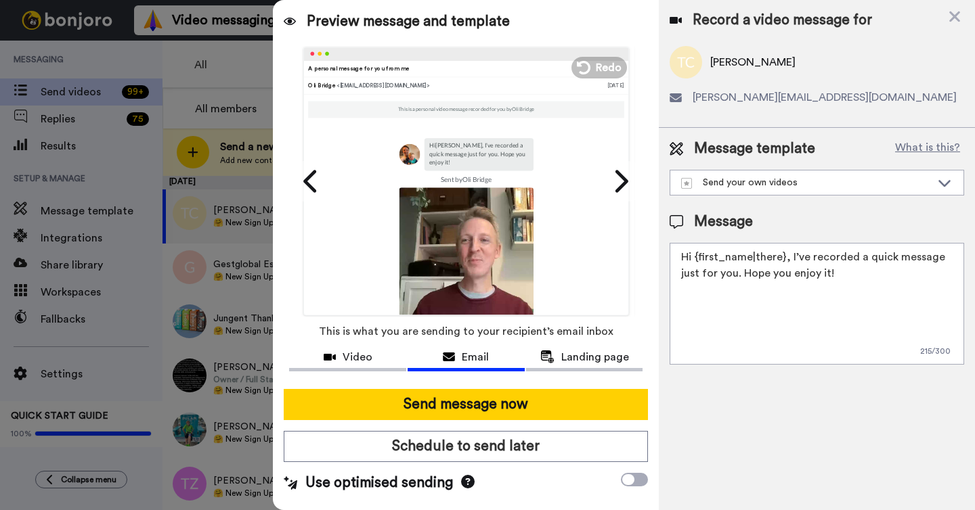
drag, startPoint x: 694, startPoint y: 258, endPoint x: 869, endPoint y: 280, distance: 176.0
click at [869, 280] on textarea "Hi {first_name|there}, I’ve recorded a quick message just for you. Hope you enj…" at bounding box center [816, 304] width 294 height 122
click at [566, 357] on span "Landing page" at bounding box center [595, 357] width 68 height 16
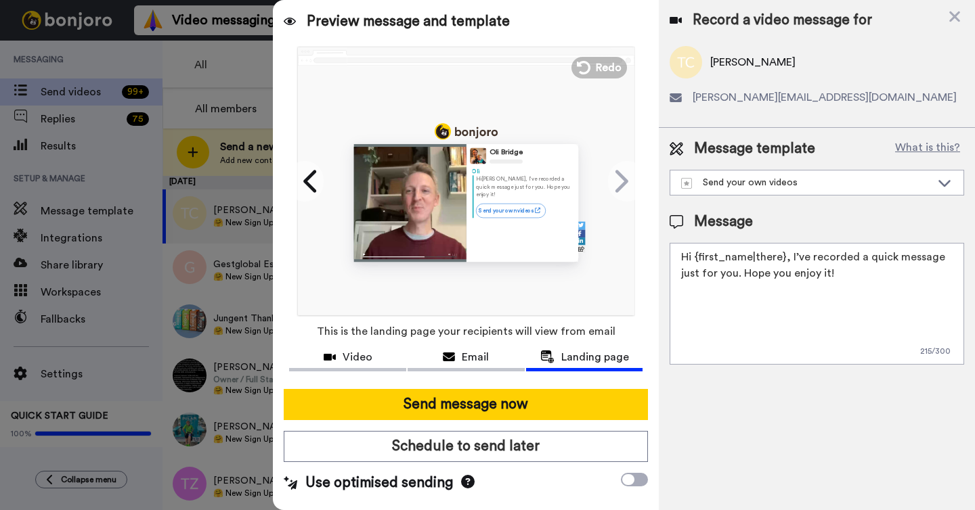
drag, startPoint x: 681, startPoint y: 256, endPoint x: 836, endPoint y: 280, distance: 157.4
click at [836, 280] on textarea "Hi {first_name|there}, I’ve recorded a quick message just for you. Hope you enj…" at bounding box center [816, 304] width 294 height 122
click at [837, 275] on textarea "Hi {first_name|there}, I’ve recorded a quick message just for you. Hope you enj…" at bounding box center [816, 304] width 294 height 122
drag, startPoint x: 836, startPoint y: 274, endPoint x: 679, endPoint y: 252, distance: 158.5
click at [679, 252] on textarea "Hi {first_name|there}, I’ve recorded a quick message just for you. Hope you enj…" at bounding box center [816, 304] width 294 height 122
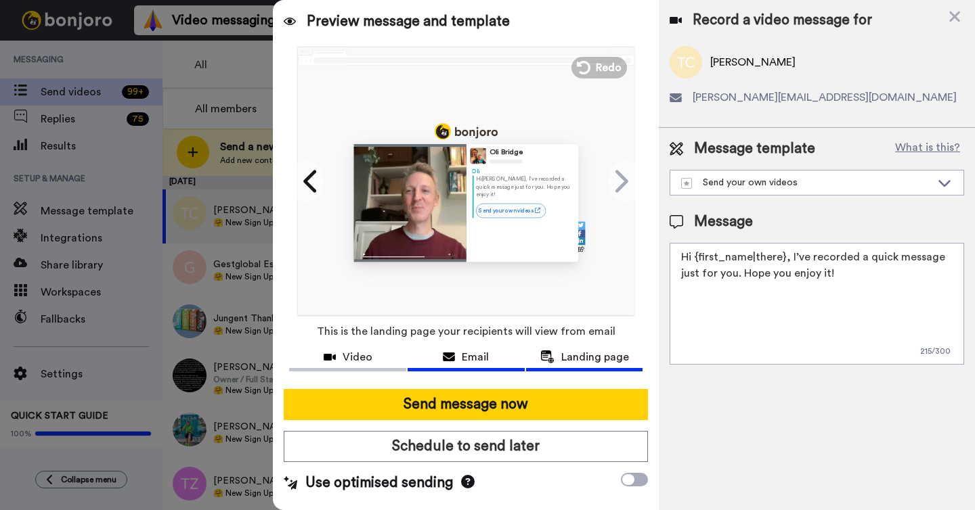
click at [478, 350] on span "Email" at bounding box center [475, 357] width 27 height 16
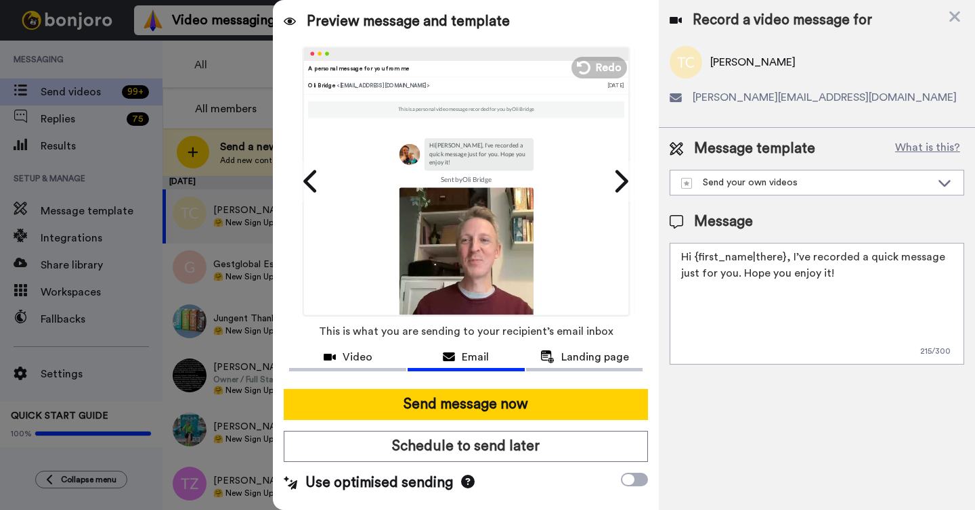
click at [841, 273] on textarea "Hi {first_name|there}, I’ve recorded a quick message just for you. Hope you enj…" at bounding box center [816, 304] width 294 height 122
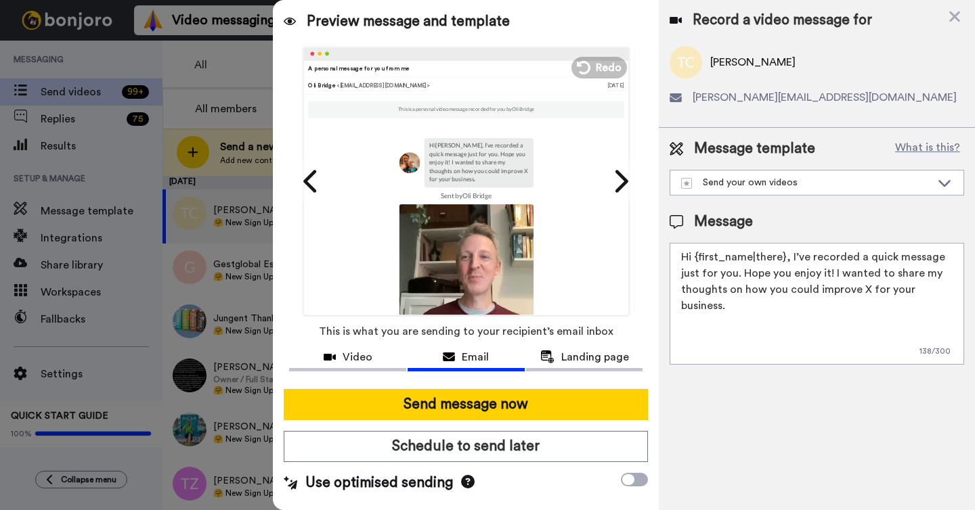
click at [836, 272] on textarea "Hi {first_name|there}, I’ve recorded a quick message just for you. Hope you enj…" at bounding box center [816, 304] width 294 height 122
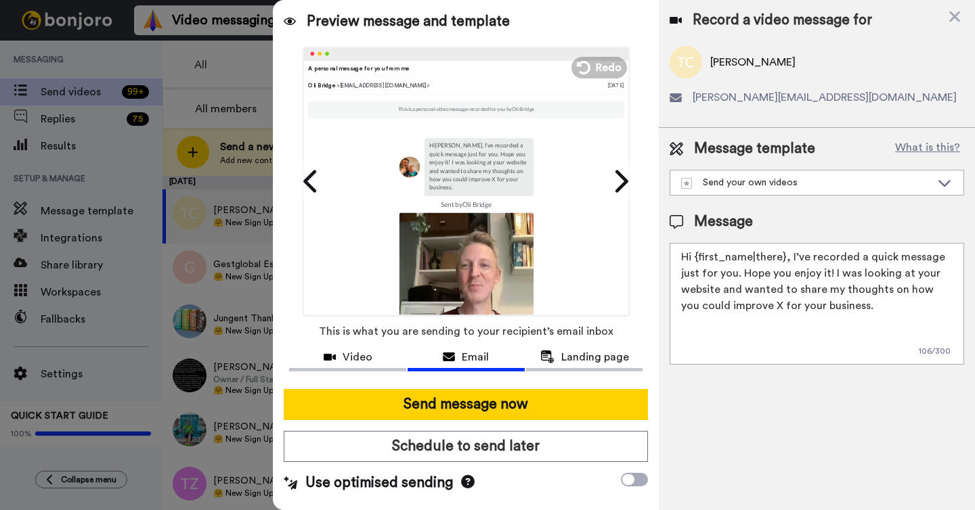
drag, startPoint x: 875, startPoint y: 309, endPoint x: 839, endPoint y: 284, distance: 44.3
click at [868, 303] on textarea "Hi {first_name|there}, I’ve recorded a quick message just for you. Hope you enj…" at bounding box center [816, 304] width 294 height 122
drag, startPoint x: 835, startPoint y: 276, endPoint x: 760, endPoint y: 256, distance: 77.8
click at [760, 256] on textarea "Hi {first_name|there}, I’ve recorded a quick message just for you. Hope you enj…" at bounding box center [816, 304] width 294 height 122
drag, startPoint x: 859, startPoint y: 310, endPoint x: 832, endPoint y: 271, distance: 47.1
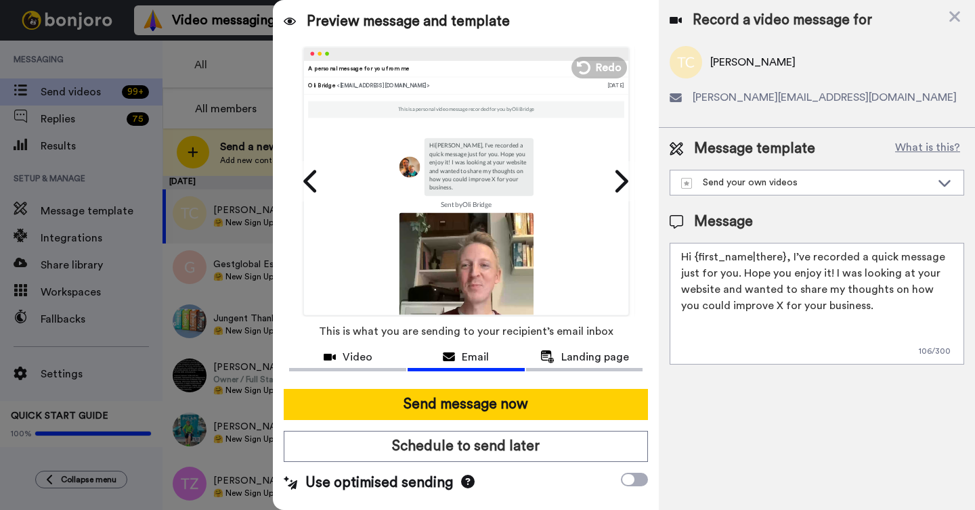
click at [832, 271] on textarea "Hi {first_name|there}, I’ve recorded a quick message just for you. Hope you enj…" at bounding box center [816, 304] width 294 height 122
drag, startPoint x: 832, startPoint y: 271, endPoint x: 857, endPoint y: 275, distance: 24.6
click at [833, 271] on textarea "Hi {first_name|there}, I’ve recorded a quick message just for you. Hope you enj…" at bounding box center [816, 304] width 294 height 122
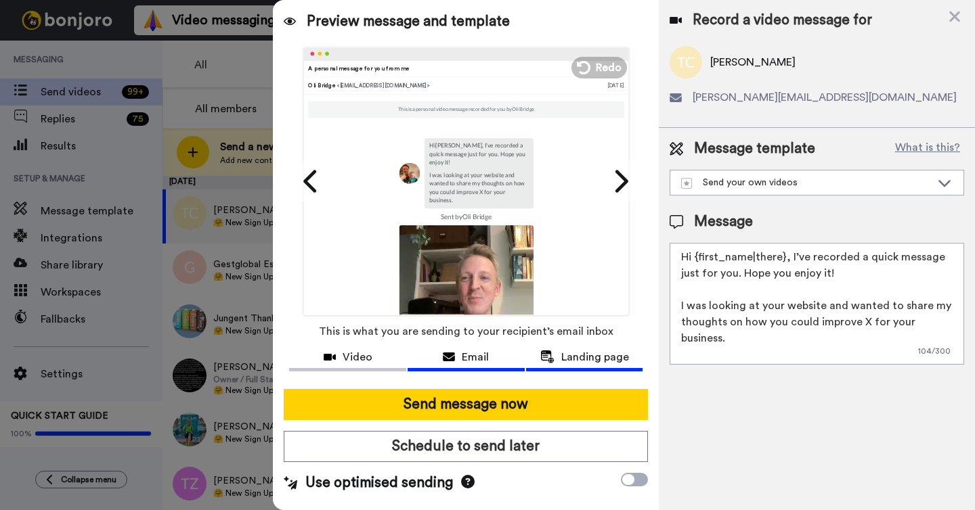
type textarea "Hi {first_name|there}, I’ve recorded a quick message just for you. Hope you enj…"
click at [595, 348] on button "Landing page" at bounding box center [584, 359] width 117 height 25
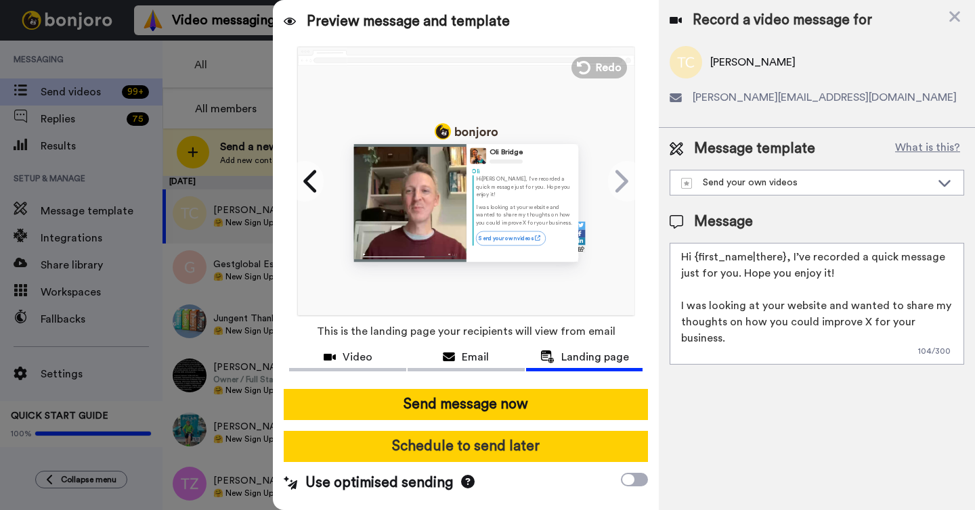
click at [487, 443] on button "Schedule to send later" at bounding box center [466, 446] width 364 height 31
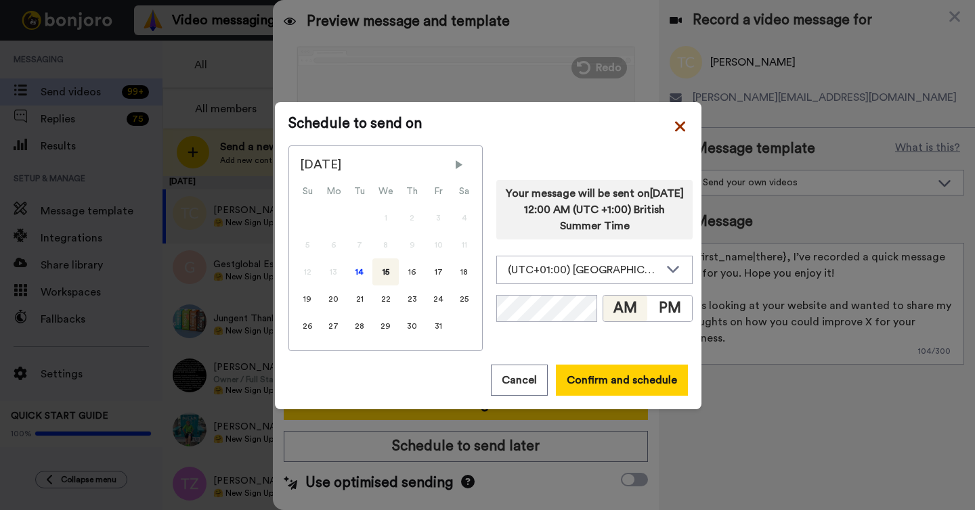
click at [678, 127] on icon at bounding box center [680, 126] width 10 height 10
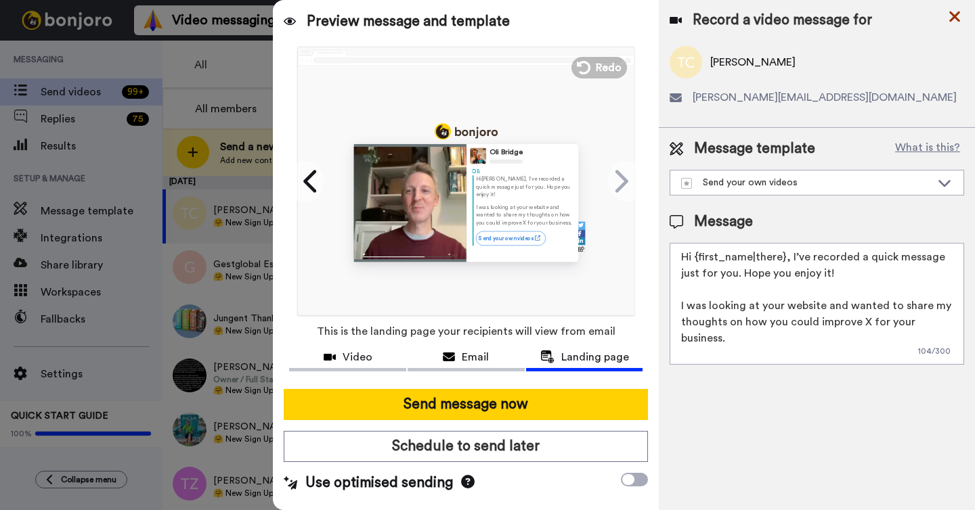
click at [958, 13] on icon at bounding box center [954, 17] width 11 height 11
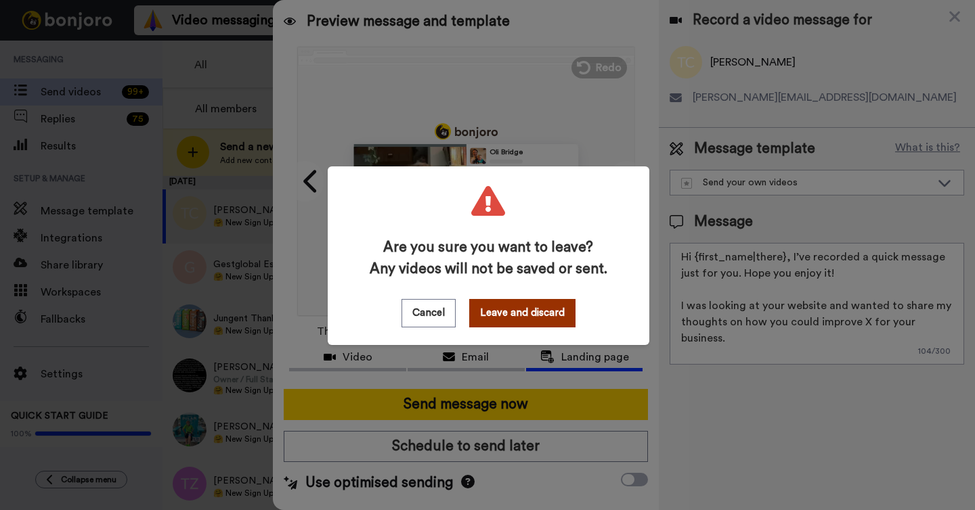
click at [517, 317] on button "Leave and discard" at bounding box center [522, 313] width 106 height 28
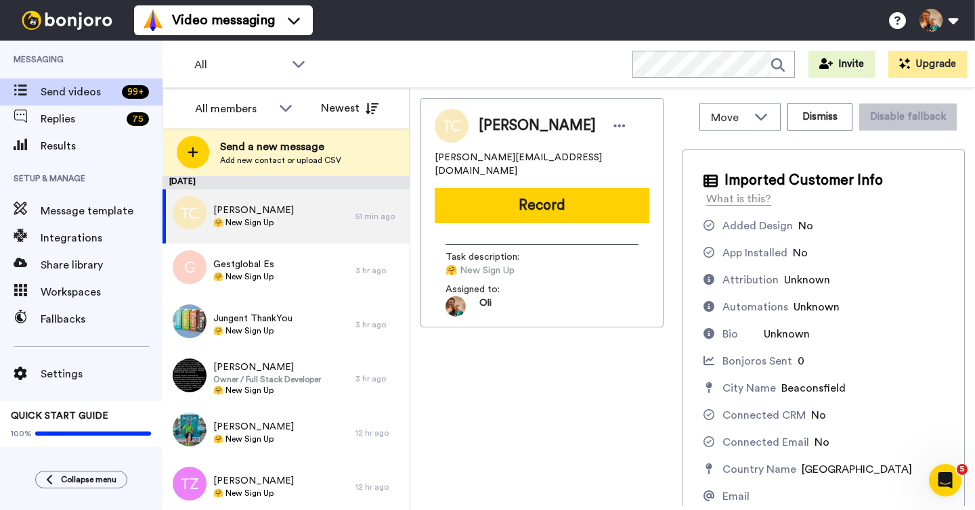
scroll to position [0, 0]
click at [109, 210] on span "Message template" at bounding box center [102, 211] width 122 height 16
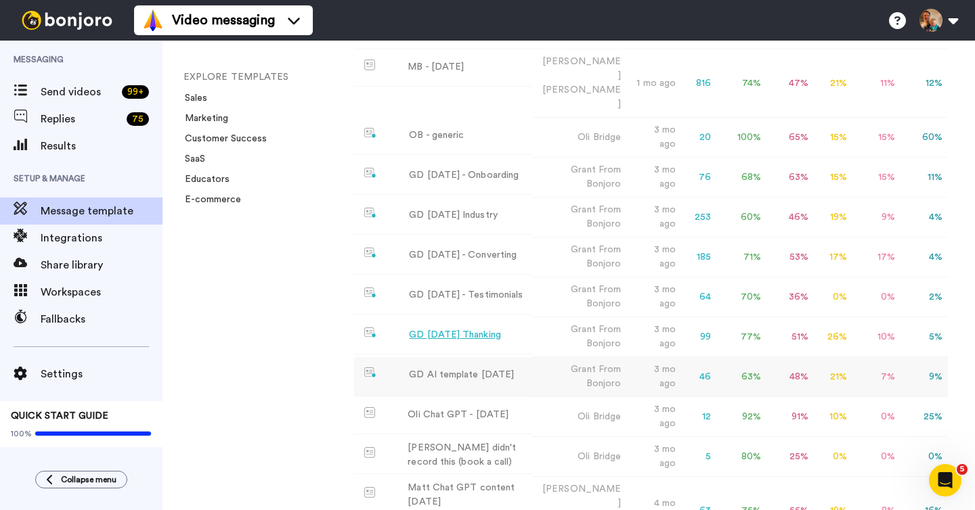
scroll to position [251, 0]
click at [451, 249] on div "GD [DATE] - Converting" at bounding box center [463, 256] width 108 height 14
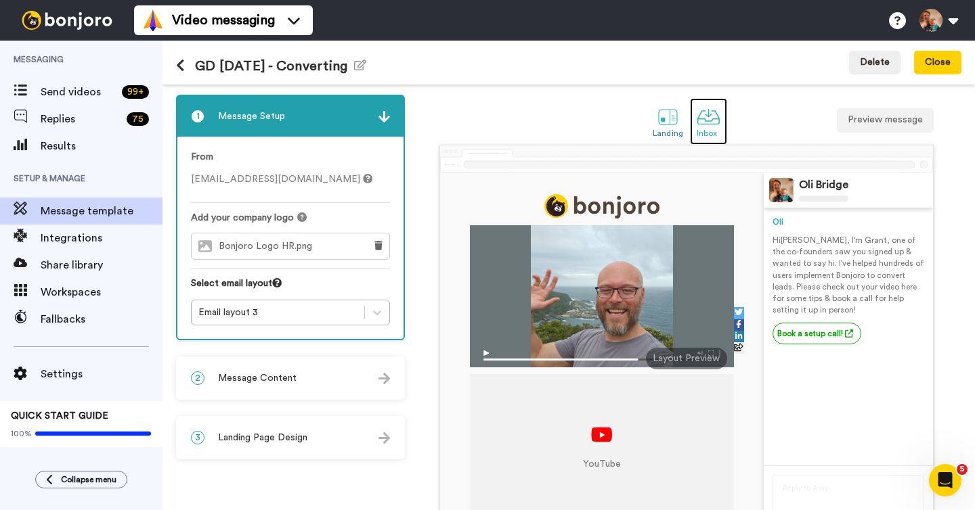
click at [711, 127] on div at bounding box center [708, 117] width 24 height 24
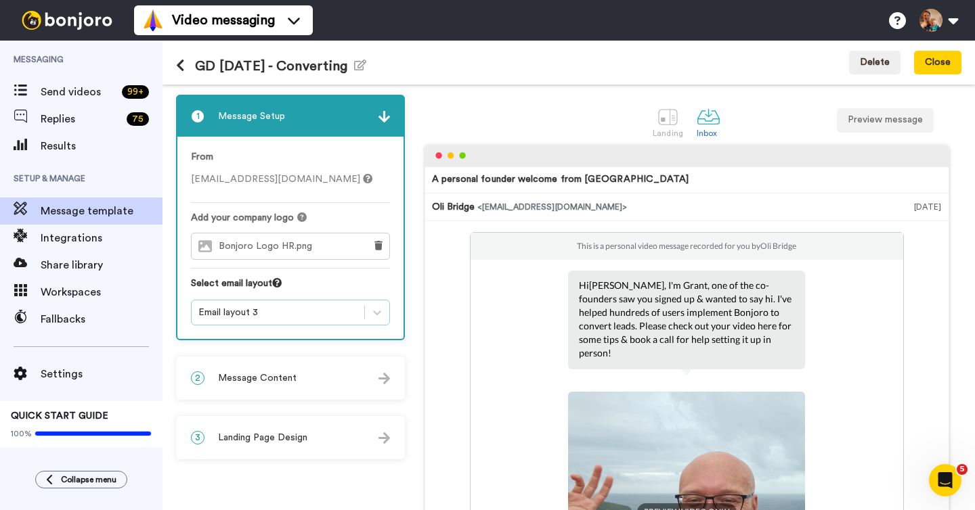
click at [320, 312] on div "Email layout 3" at bounding box center [277, 313] width 159 height 14
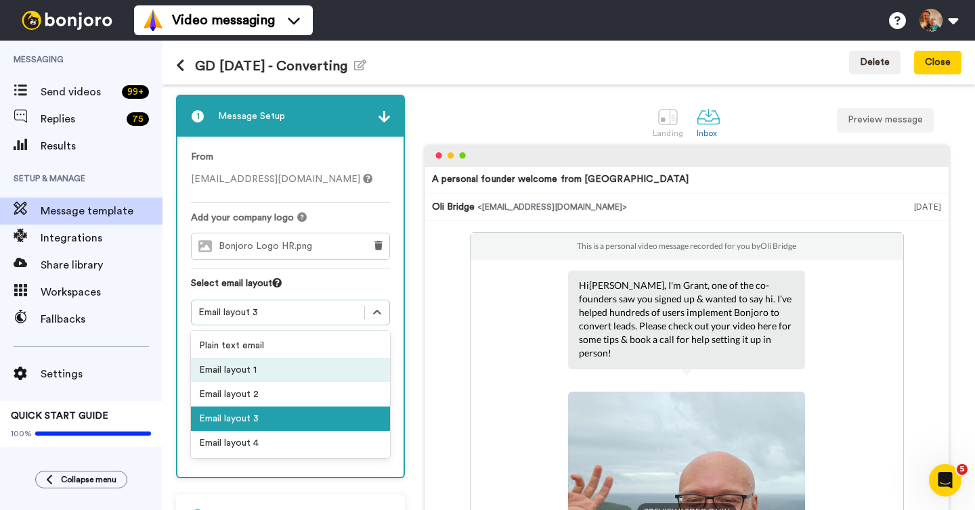
click at [271, 375] on div "Email layout 1" at bounding box center [290, 370] width 199 height 24
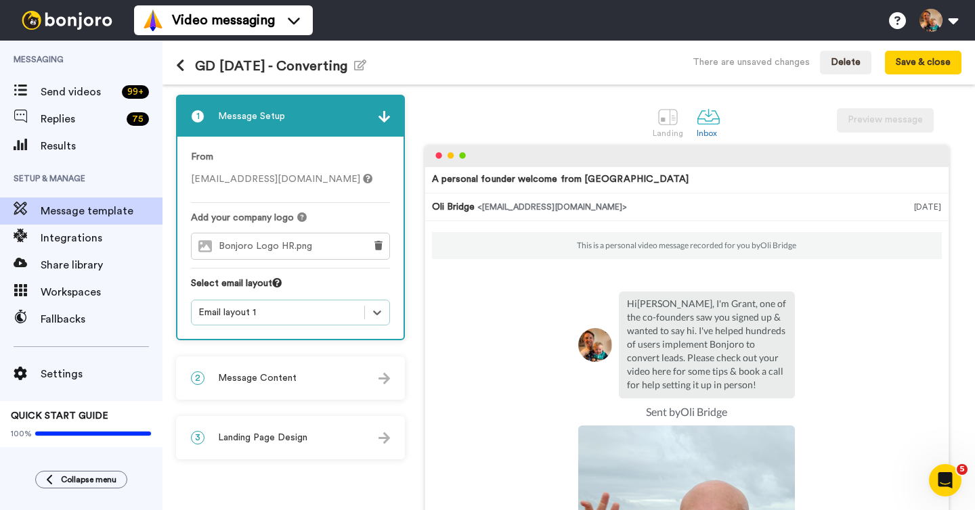
click at [331, 313] on div "Email layout 1" at bounding box center [277, 313] width 159 height 14
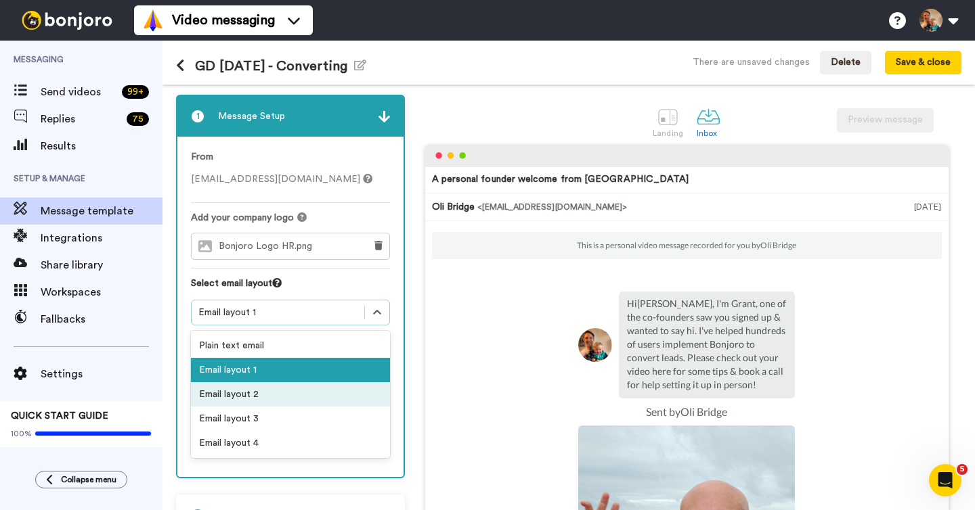
drag, startPoint x: 274, startPoint y: 386, endPoint x: 310, endPoint y: 384, distance: 36.0
click at [274, 386] on div "Email layout 2" at bounding box center [290, 394] width 199 height 24
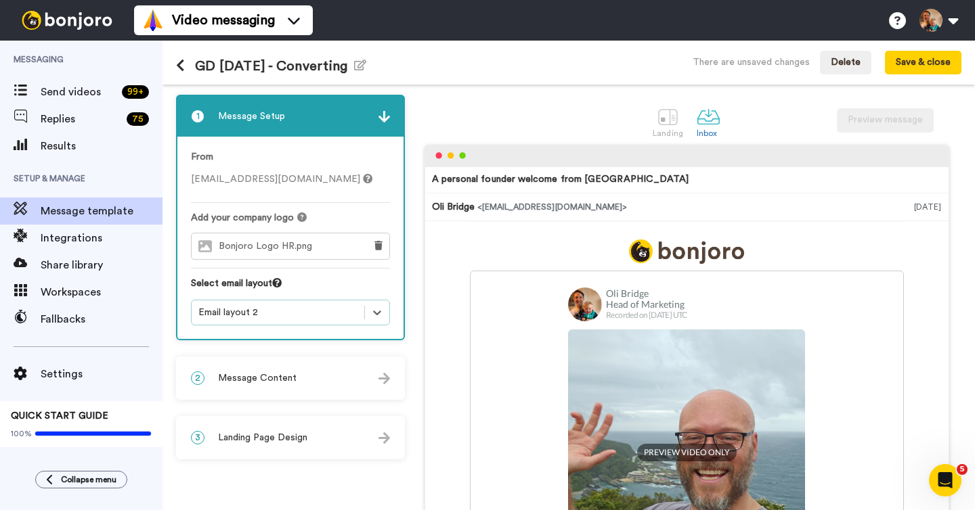
scroll to position [70, 0]
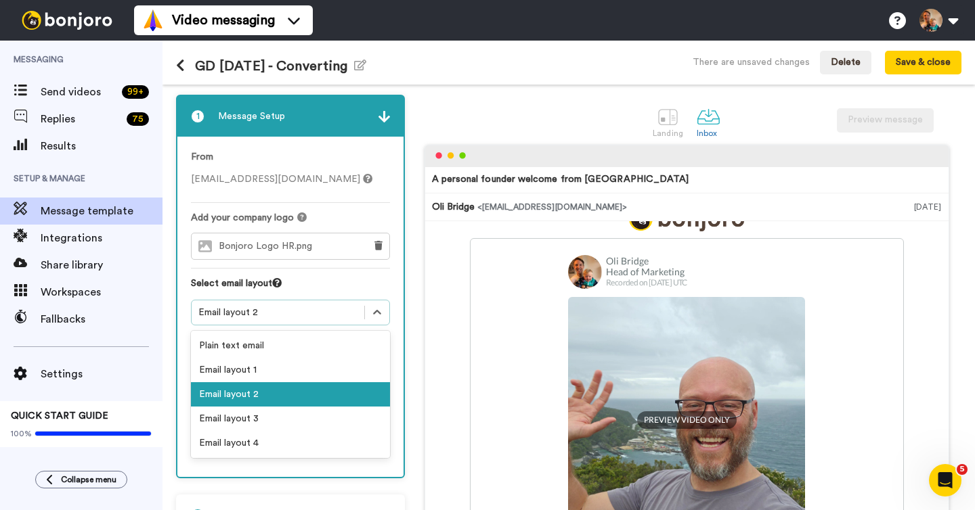
click at [340, 308] on div "Email layout 2" at bounding box center [277, 313] width 159 height 14
click at [254, 418] on div "Email layout 3" at bounding box center [290, 419] width 199 height 24
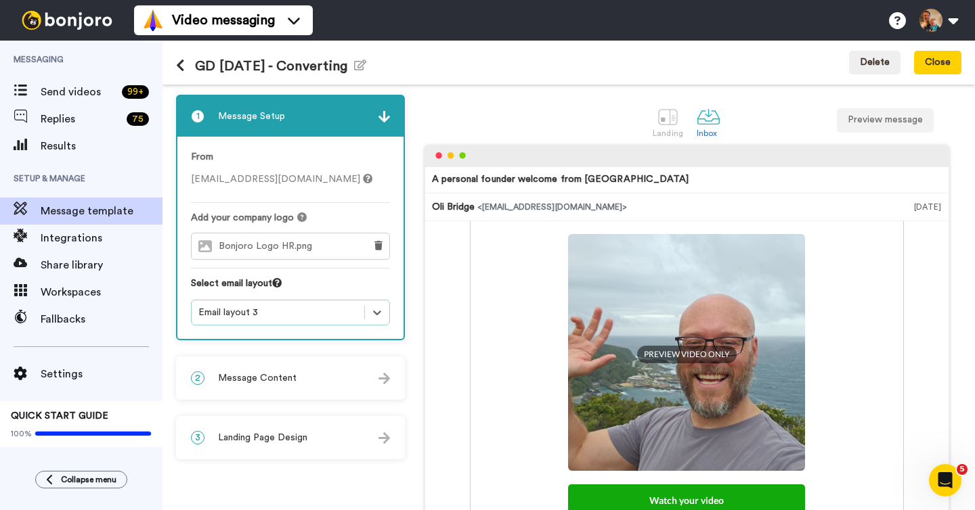
scroll to position [0, 0]
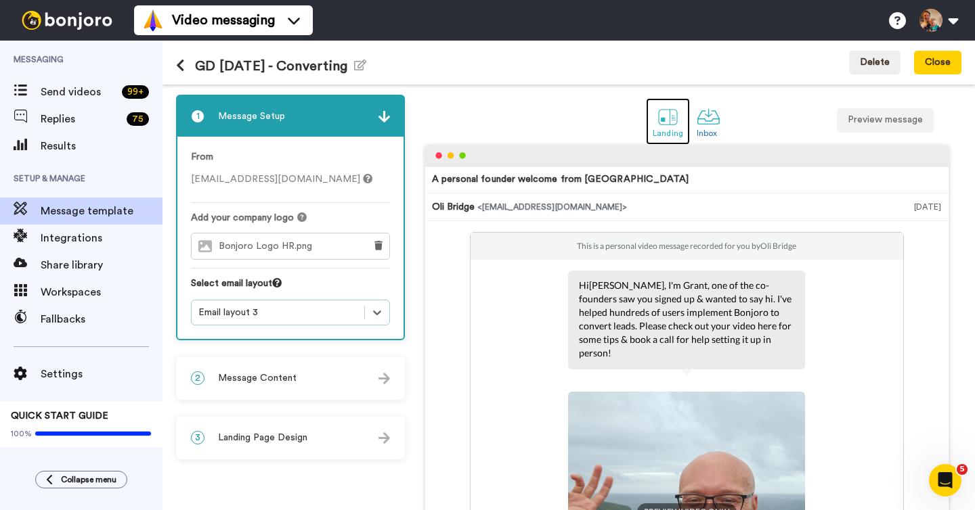
click at [665, 129] on div "Landing" at bounding box center [667, 133] width 30 height 9
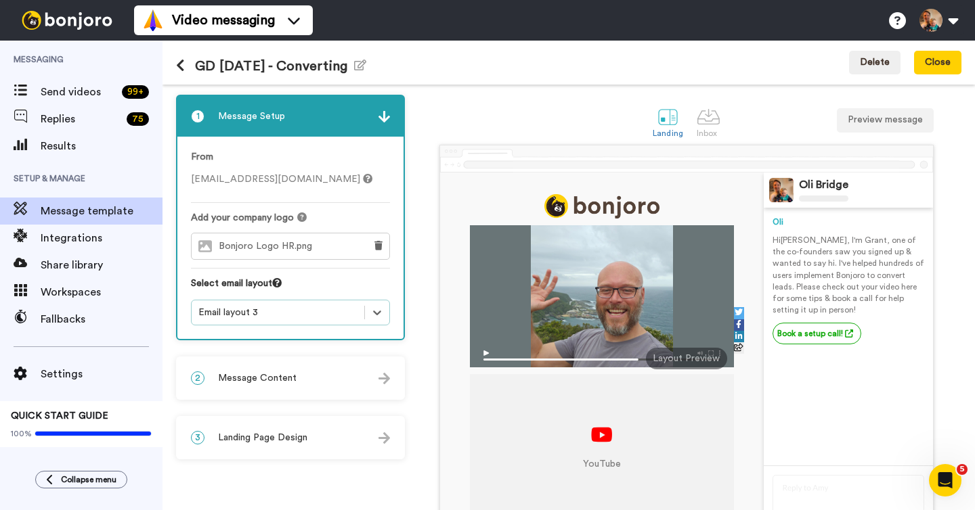
click at [299, 374] on div "2 Message Content" at bounding box center [290, 378] width 226 height 41
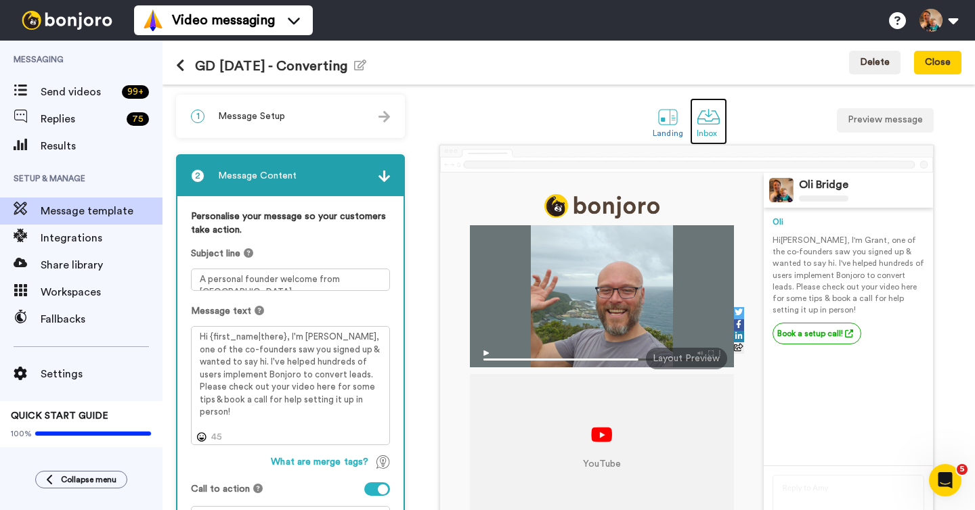
click at [709, 139] on link "Inbox" at bounding box center [708, 121] width 37 height 47
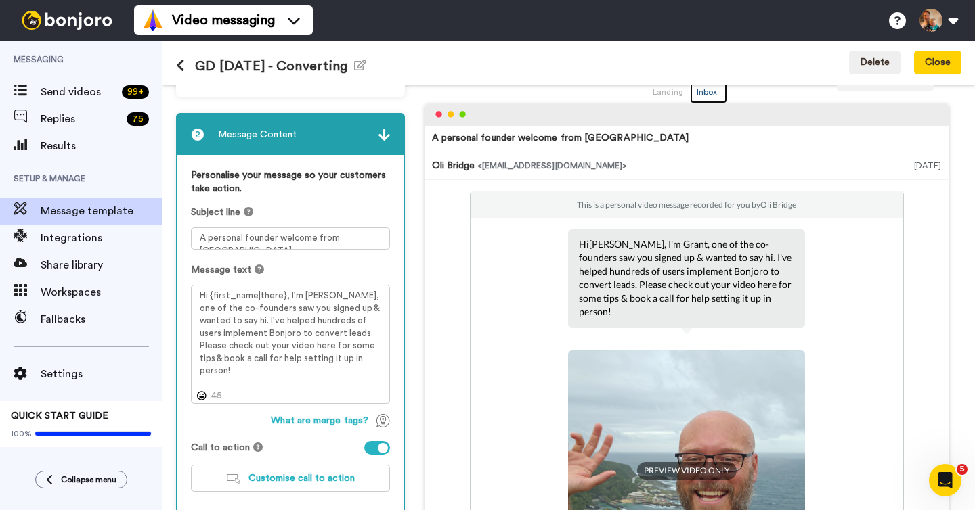
scroll to position [43, 0]
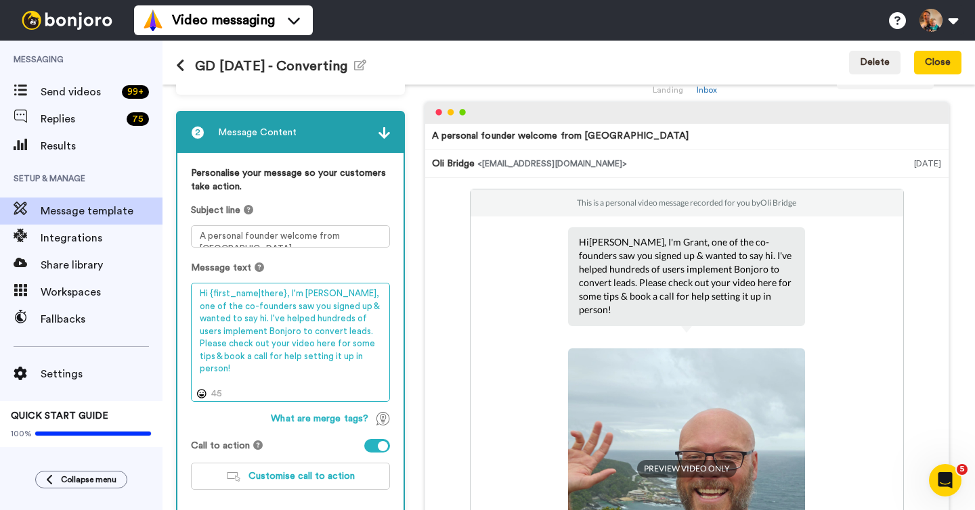
click at [367, 354] on textarea "Hi {first_name|there}, I'm Grant, one of the co-founders saw you signed up & wa…" at bounding box center [290, 342] width 199 height 119
click at [351, 347] on textarea "Hi {first_name|there}, I'm Grant, one of the co-founders saw you signed up & wa…" at bounding box center [290, 342] width 199 height 119
drag, startPoint x: 368, startPoint y: 355, endPoint x: 334, endPoint y: 329, distance: 42.5
click at [346, 330] on textarea "Hi {first_name|there}, I'm Grant, one of the co-founders saw you signed up & wa…" at bounding box center [290, 342] width 199 height 119
click at [334, 329] on textarea "Hi {first_name|there}, I'm Grant, one of the co-founders saw you signed up & wa…" at bounding box center [290, 342] width 199 height 119
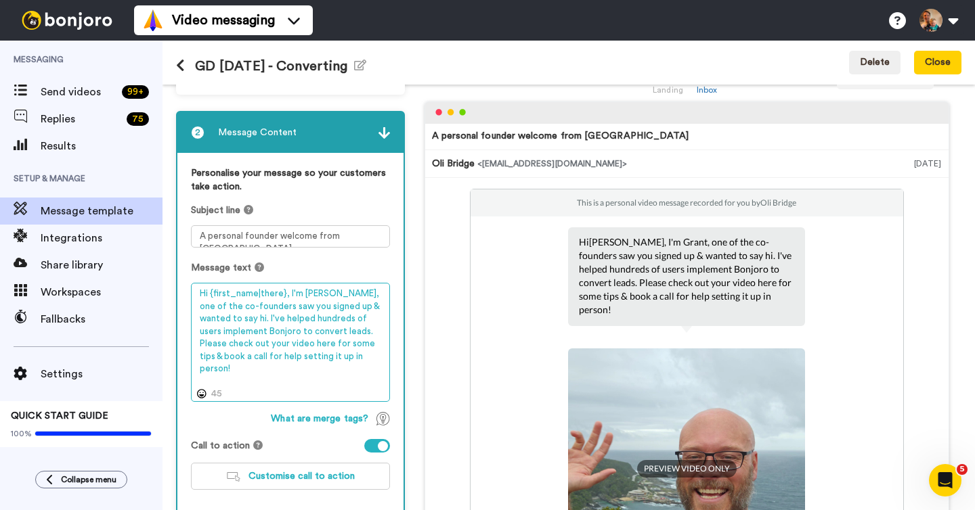
scroll to position [0, 0]
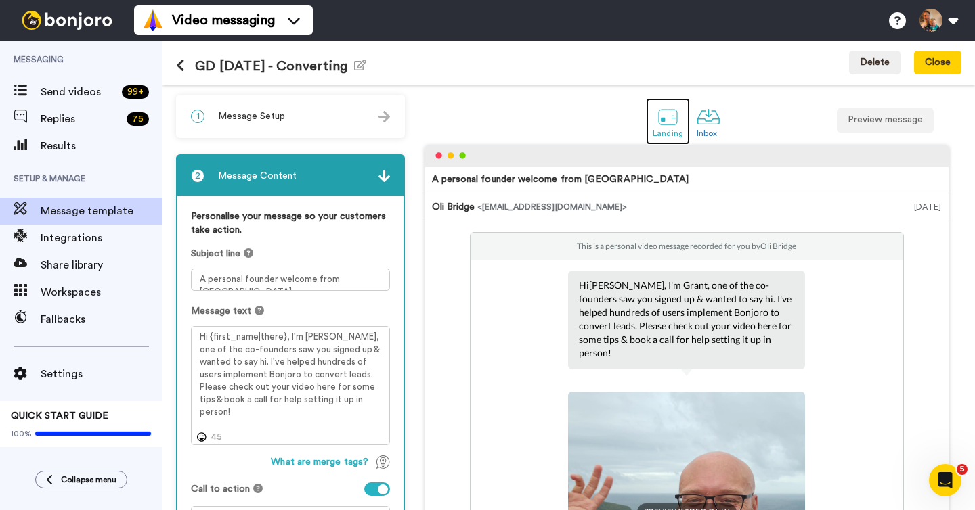
click at [669, 122] on div at bounding box center [668, 117] width 24 height 24
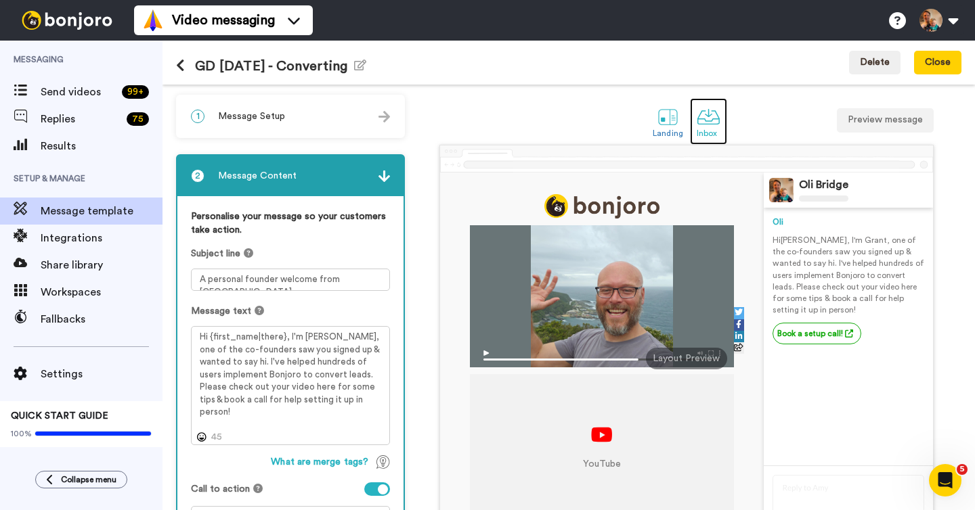
click at [709, 134] on div "Inbox" at bounding box center [708, 133] width 24 height 9
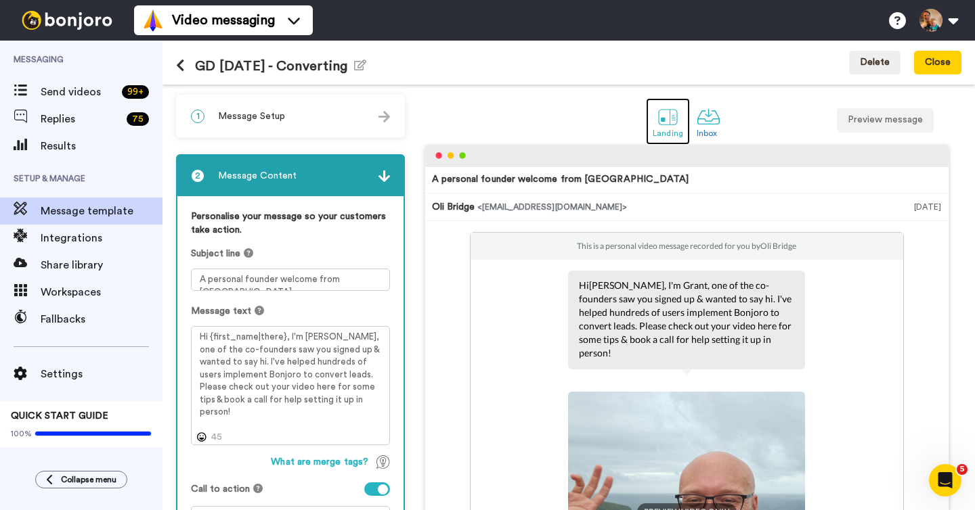
click at [666, 128] on div at bounding box center [668, 117] width 24 height 24
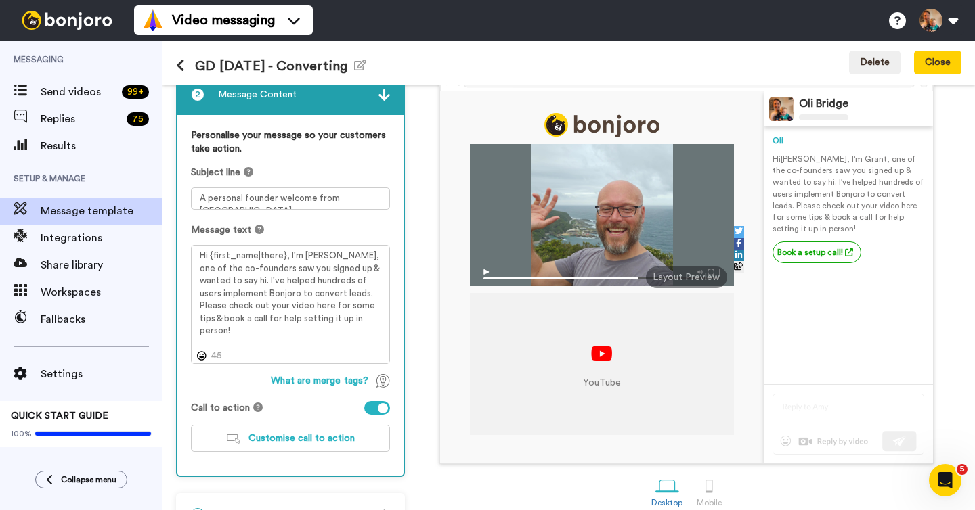
scroll to position [118, 0]
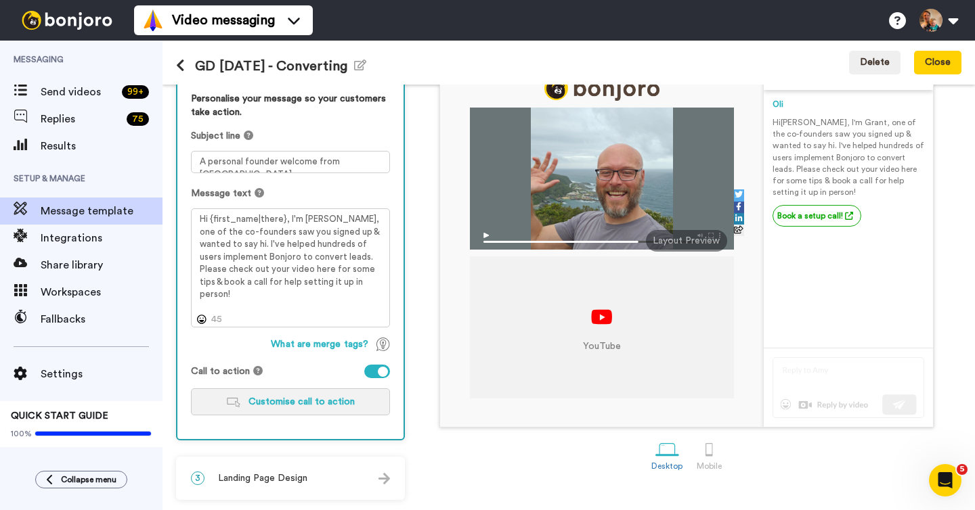
click at [339, 399] on span "Customise call to action" at bounding box center [301, 401] width 106 height 9
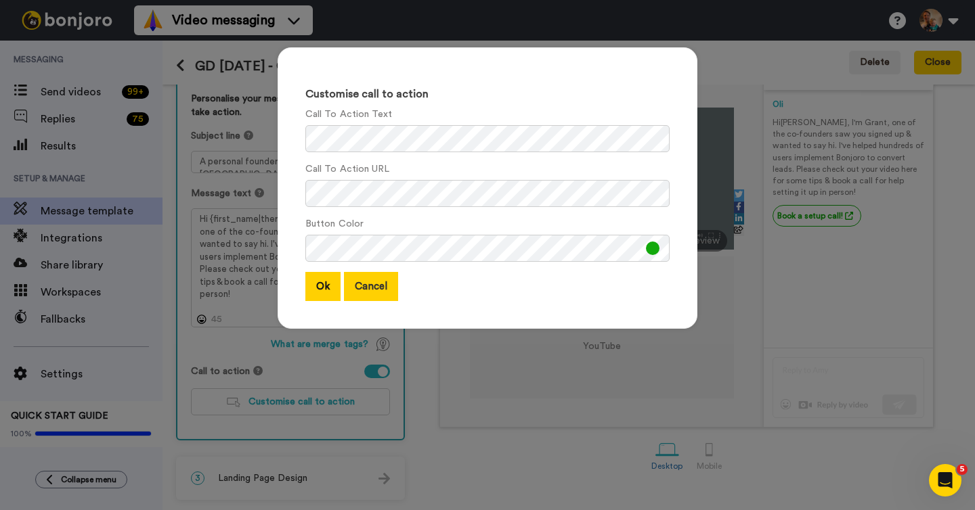
click at [373, 283] on button "Cancel" at bounding box center [371, 286] width 54 height 29
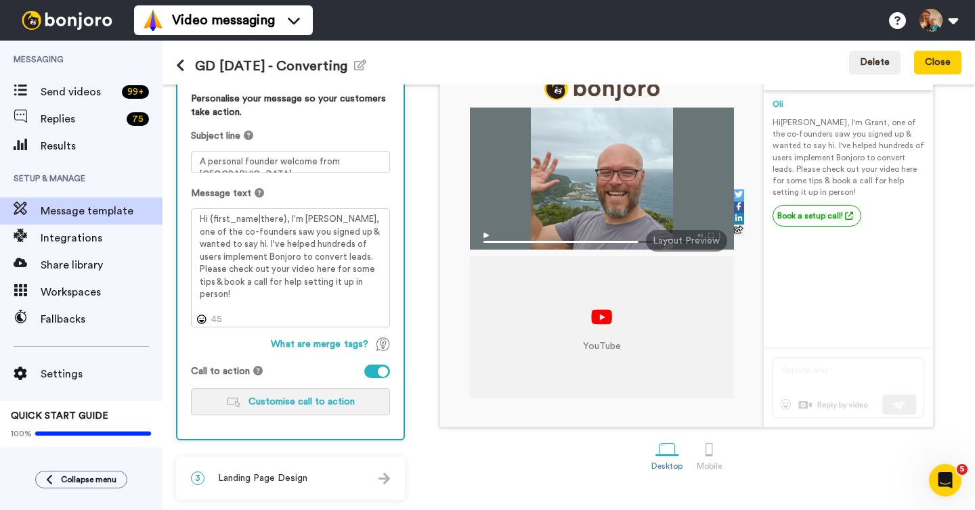
scroll to position [0, 0]
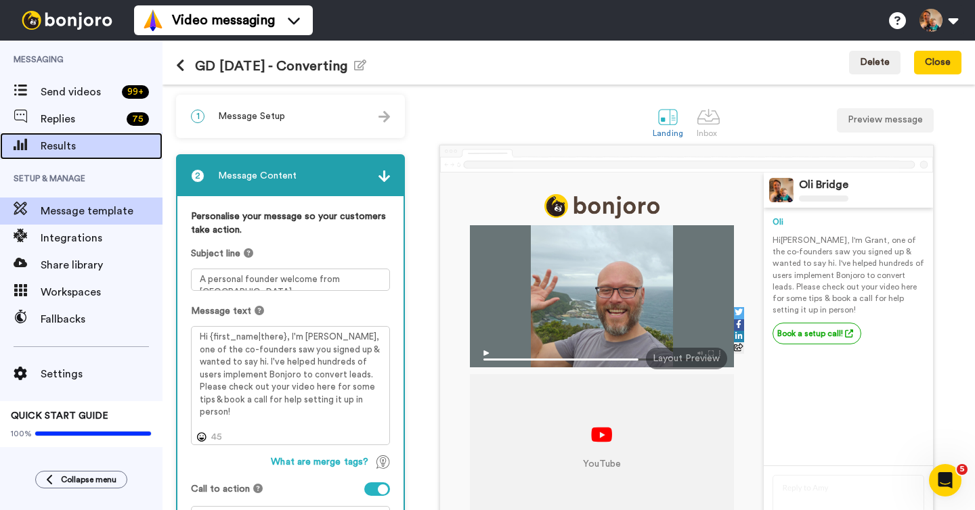
click at [68, 142] on span "Results" at bounding box center [102, 146] width 122 height 16
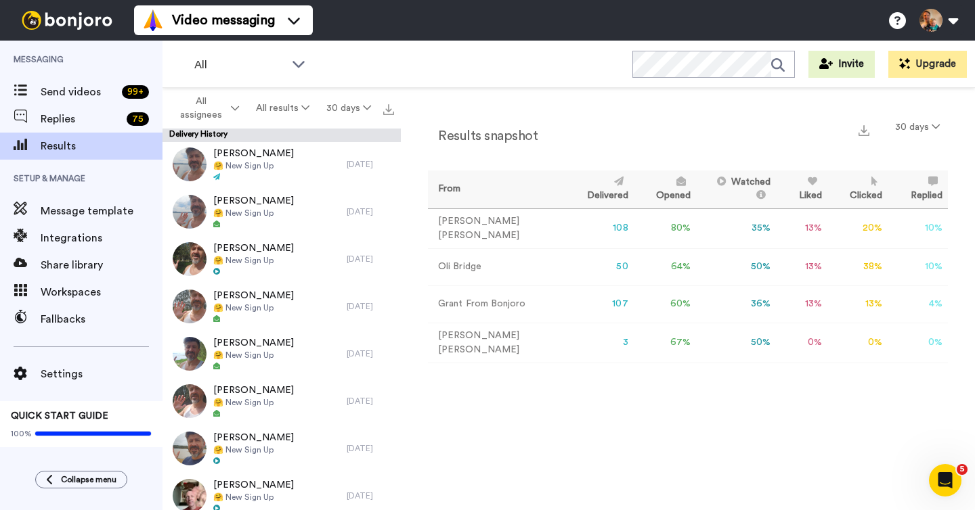
scroll to position [1573, 0]
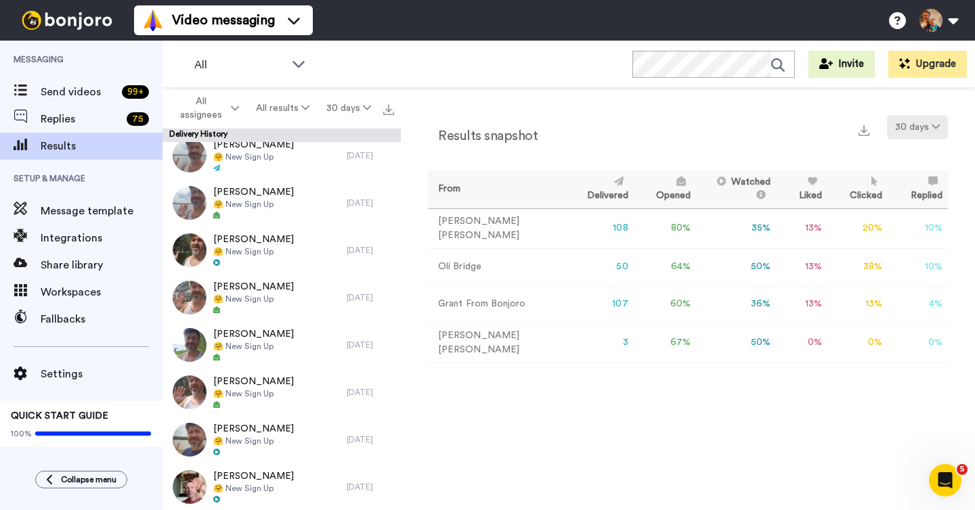
click at [911, 135] on button "30 days" at bounding box center [917, 127] width 61 height 24
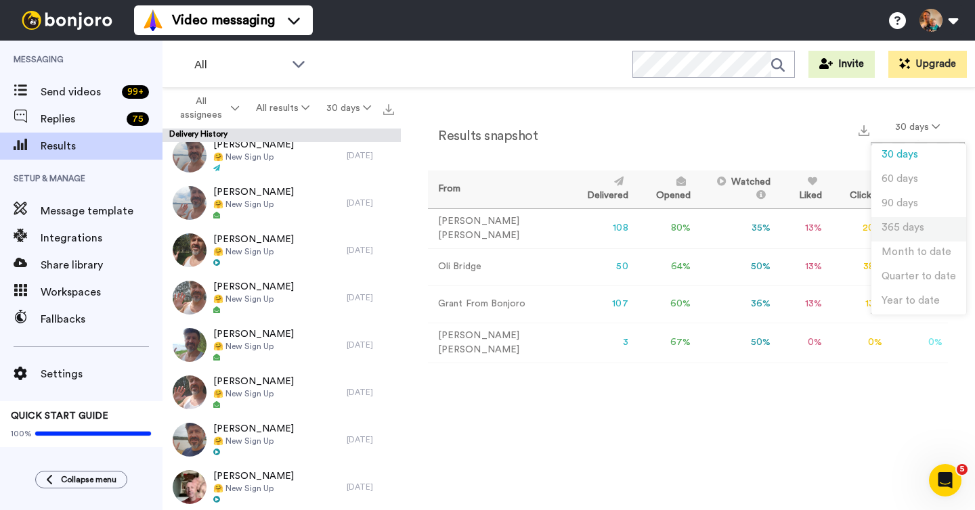
click at [906, 219] on li "365 days" at bounding box center [918, 229] width 95 height 24
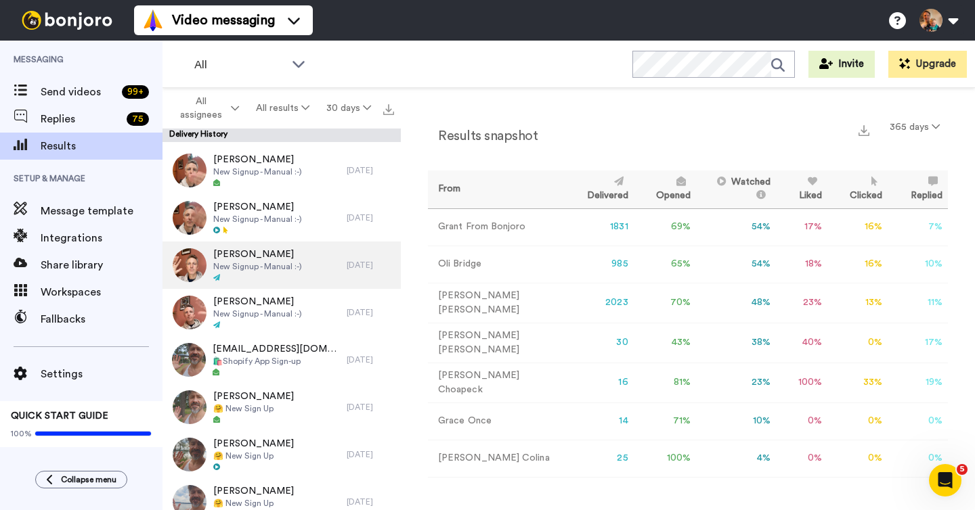
scroll to position [1036, 0]
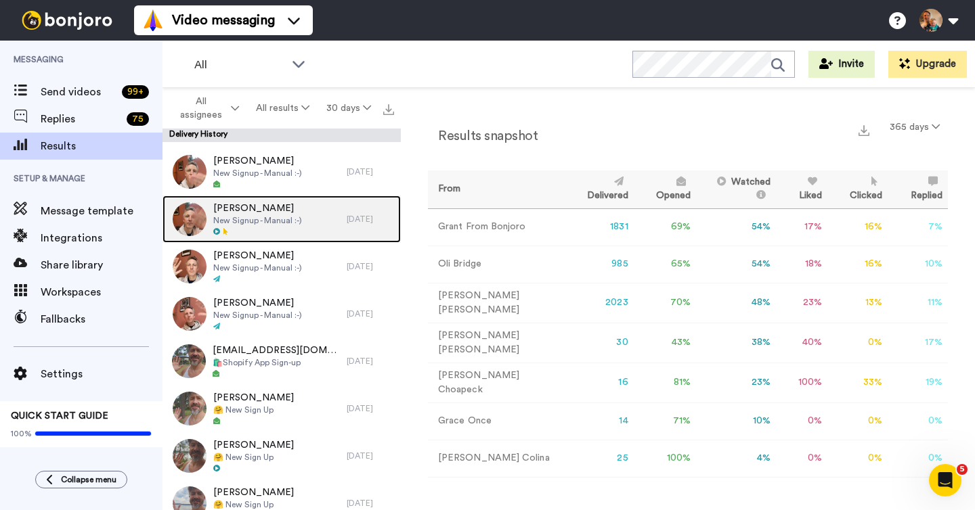
click at [286, 227] on div at bounding box center [257, 231] width 89 height 9
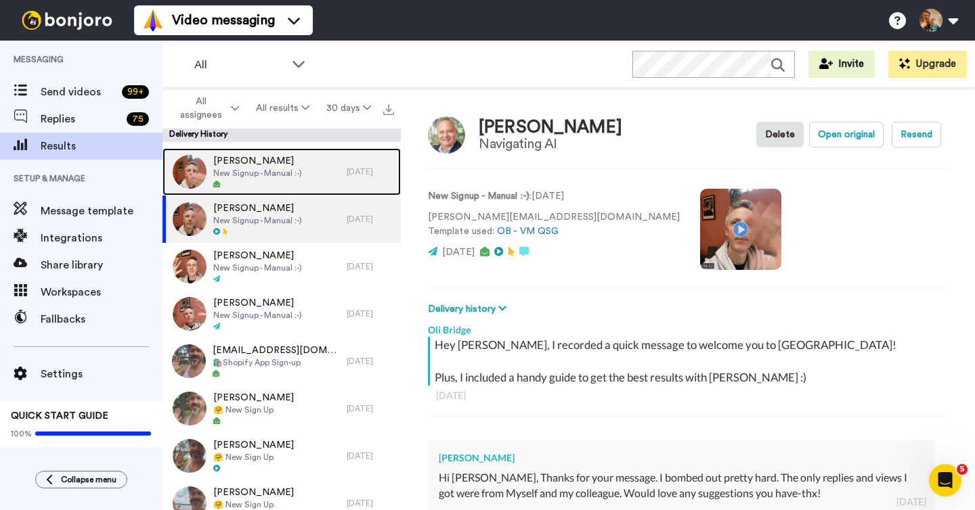
click at [329, 182] on div "[PERSON_NAME] New Signup - Manual :-)" at bounding box center [254, 171] width 184 height 47
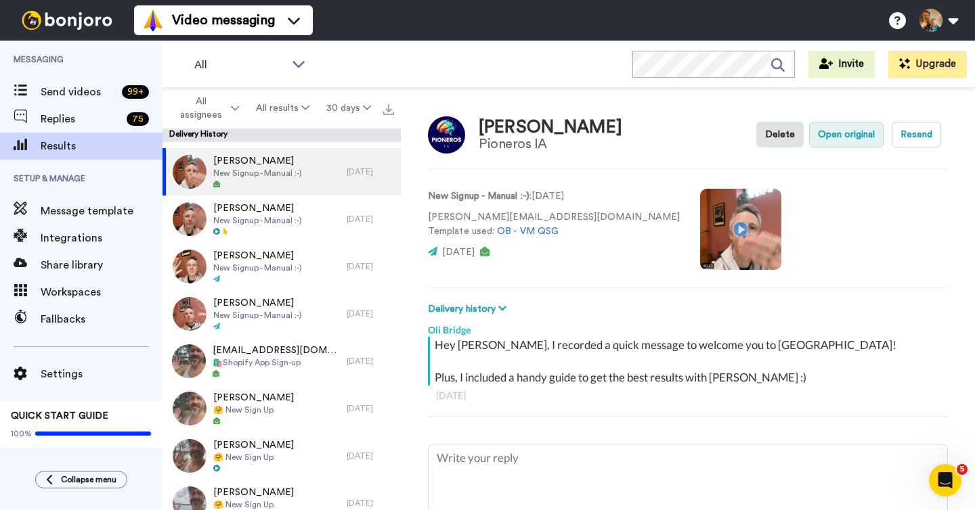
click at [849, 140] on button "Open original" at bounding box center [846, 135] width 74 height 26
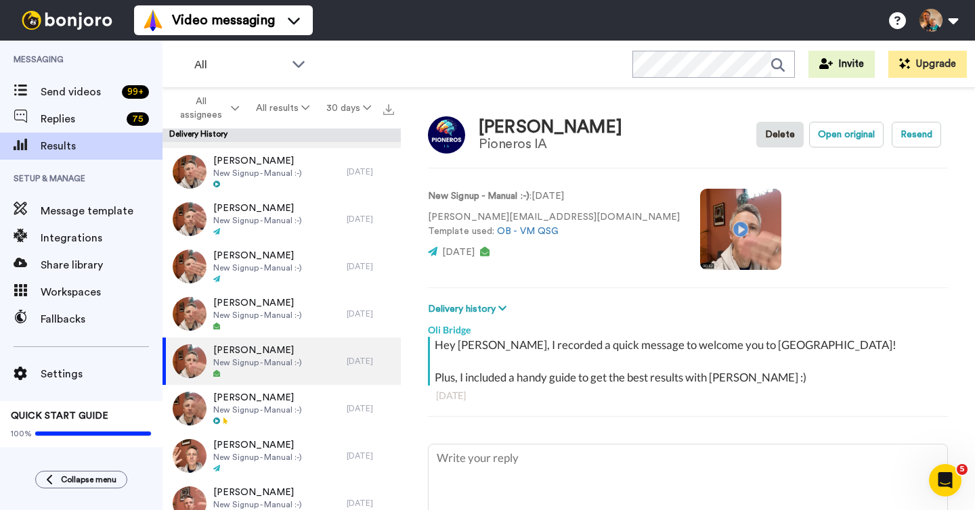
scroll to position [836, 0]
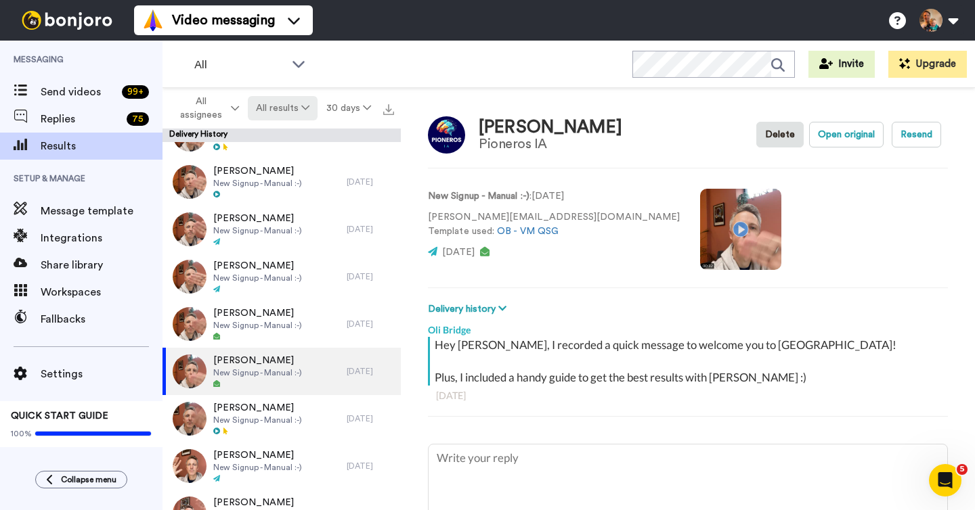
click at [282, 110] on button "All results" at bounding box center [283, 108] width 70 height 24
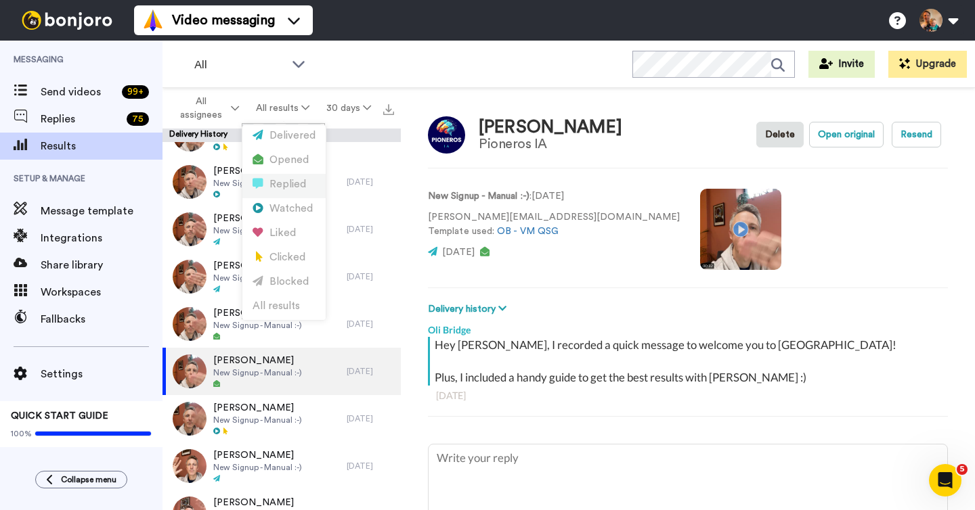
click at [289, 188] on div "Replied" at bounding box center [283, 184] width 63 height 15
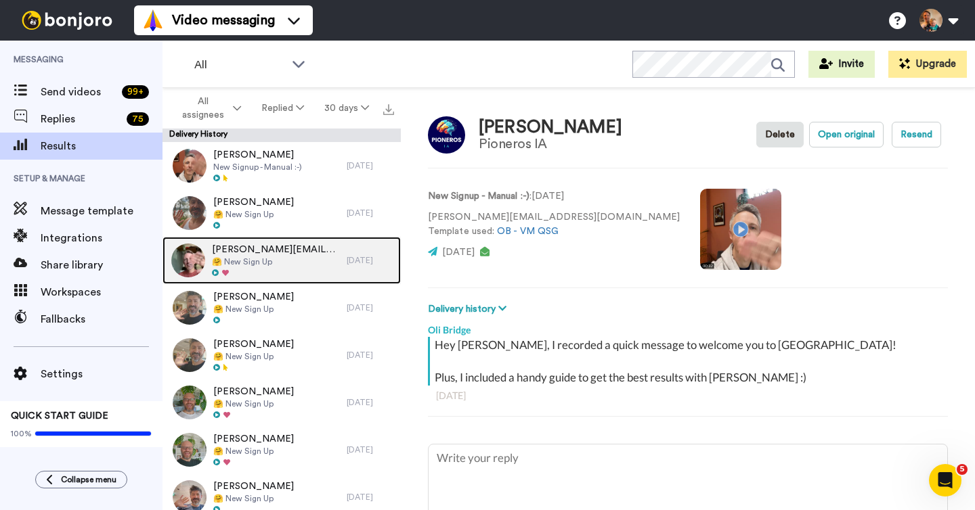
click at [283, 254] on span "[PERSON_NAME][EMAIL_ADDRESS][DOMAIN_NAME]" at bounding box center [276, 250] width 128 height 14
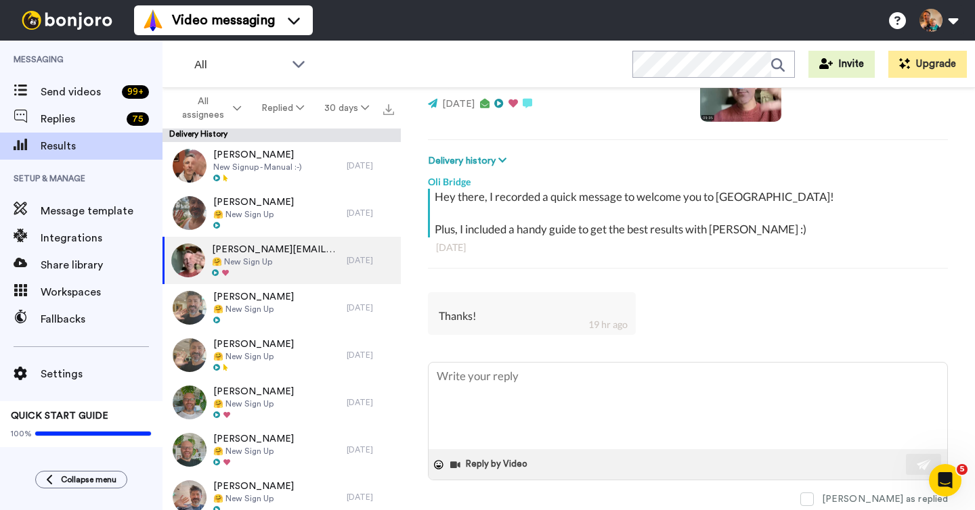
scroll to position [150, 0]
drag, startPoint x: 461, startPoint y: 315, endPoint x: 491, endPoint y: 315, distance: 29.8
click at [491, 315] on div "Thanks!" at bounding box center [532, 315] width 186 height 16
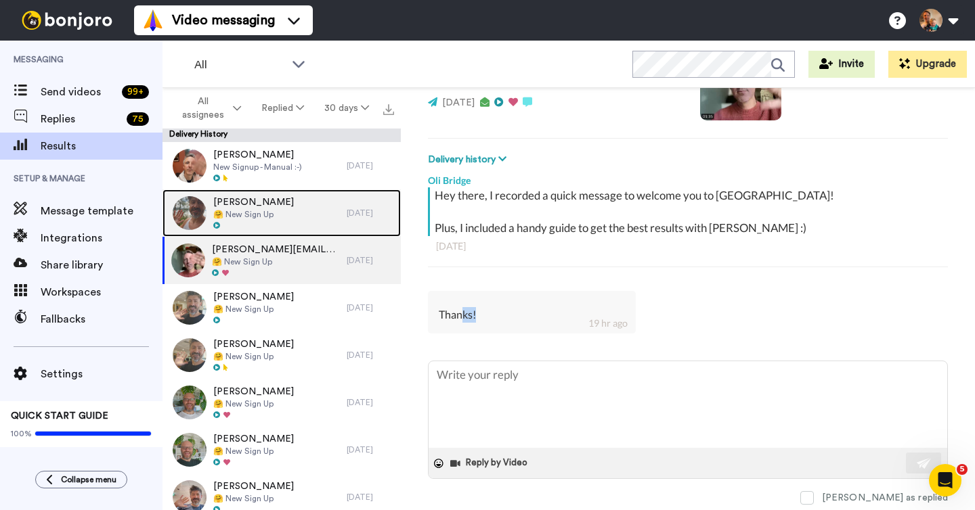
click at [274, 219] on div "[PERSON_NAME] 🤗 New Sign Up" at bounding box center [254, 212] width 184 height 47
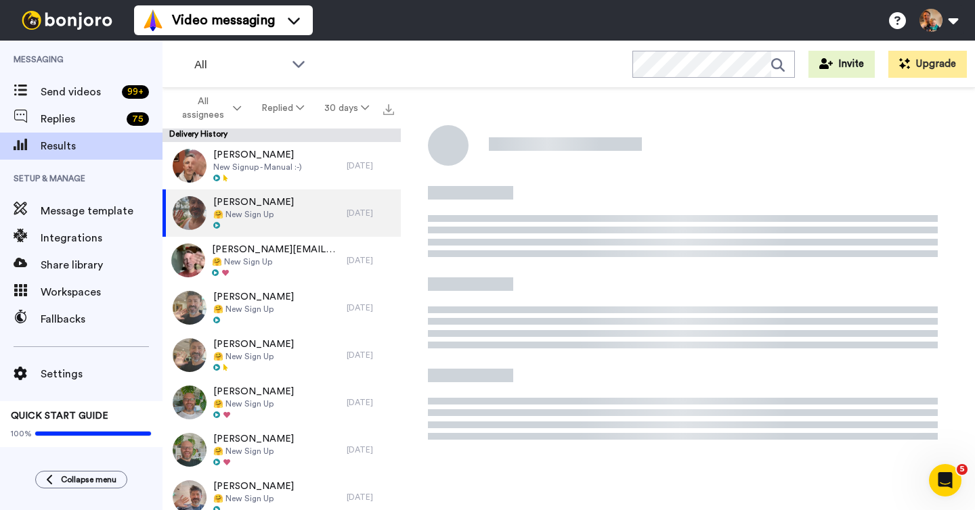
type textarea "x"
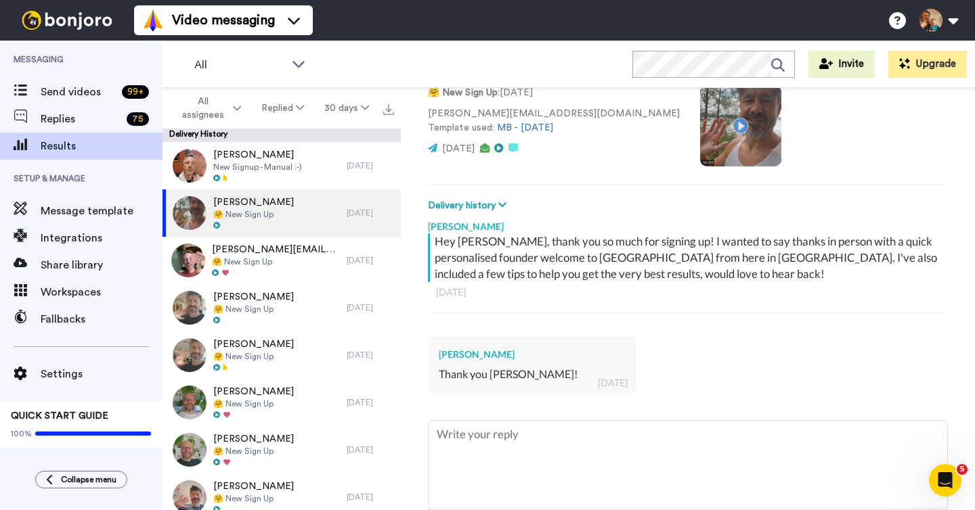
scroll to position [175, 0]
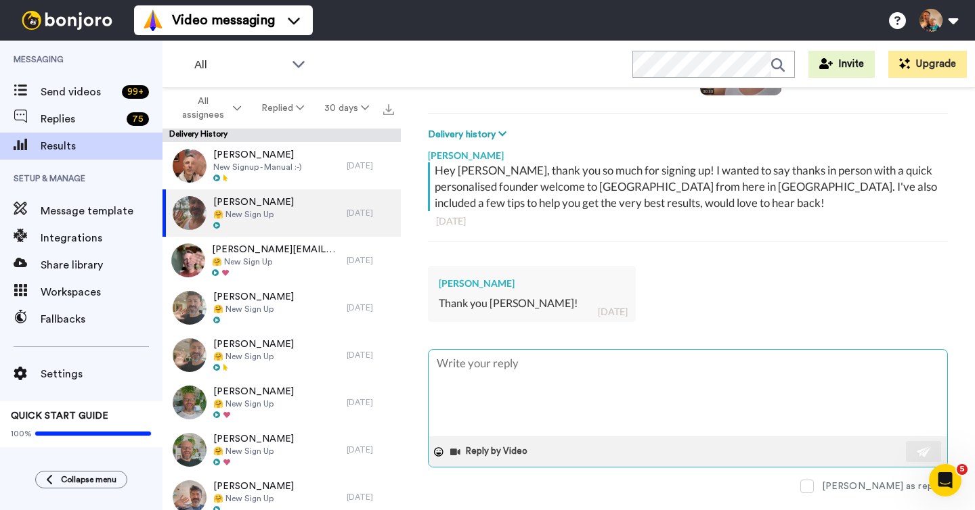
click at [520, 367] on textarea at bounding box center [687, 393] width 518 height 87
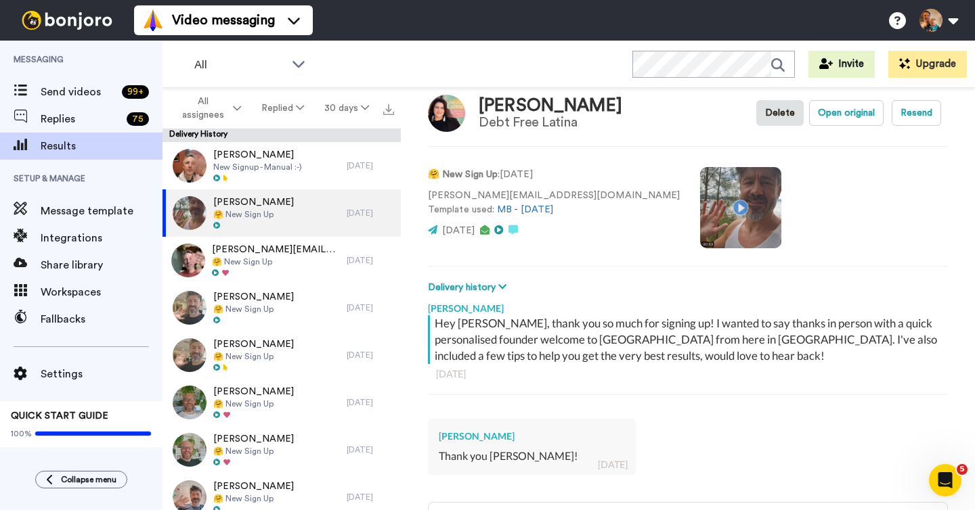
scroll to position [0, 0]
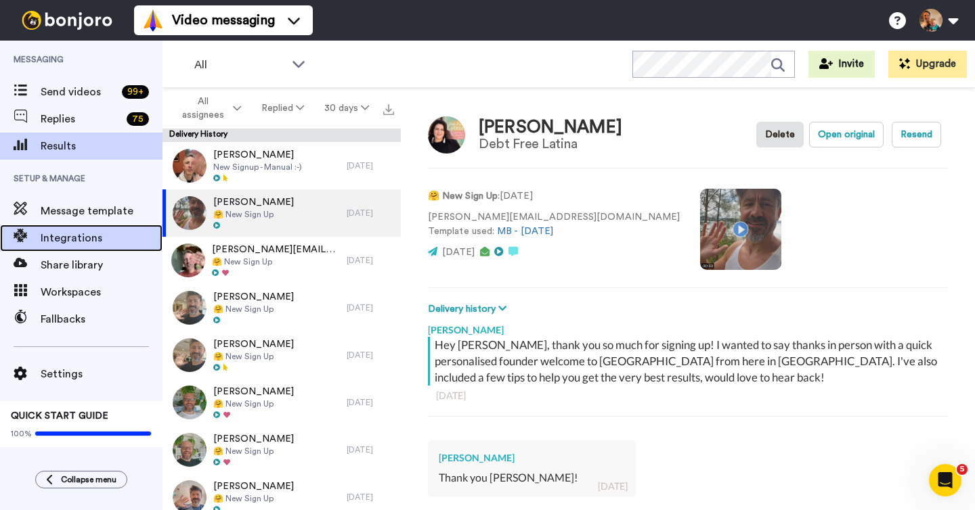
click at [86, 233] on span "Integrations" at bounding box center [102, 238] width 122 height 16
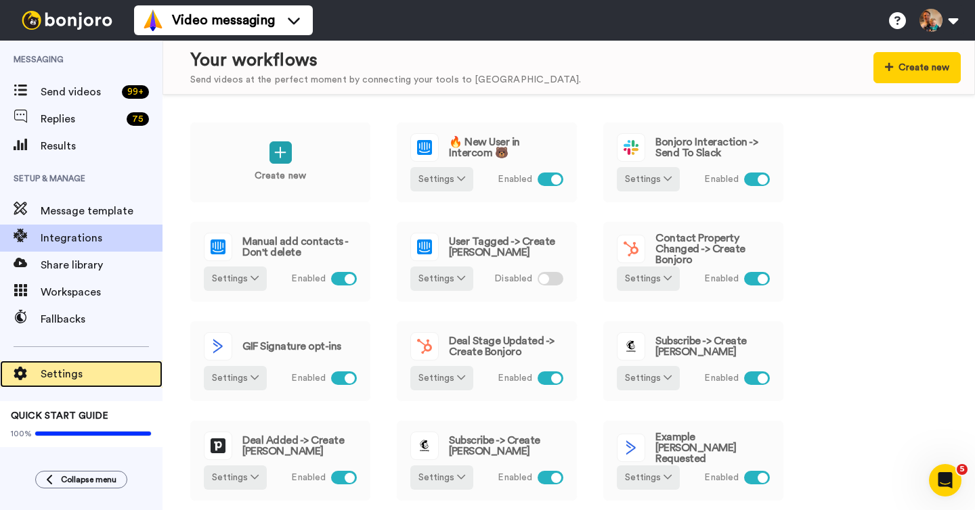
click at [71, 370] on span "Settings" at bounding box center [102, 374] width 122 height 16
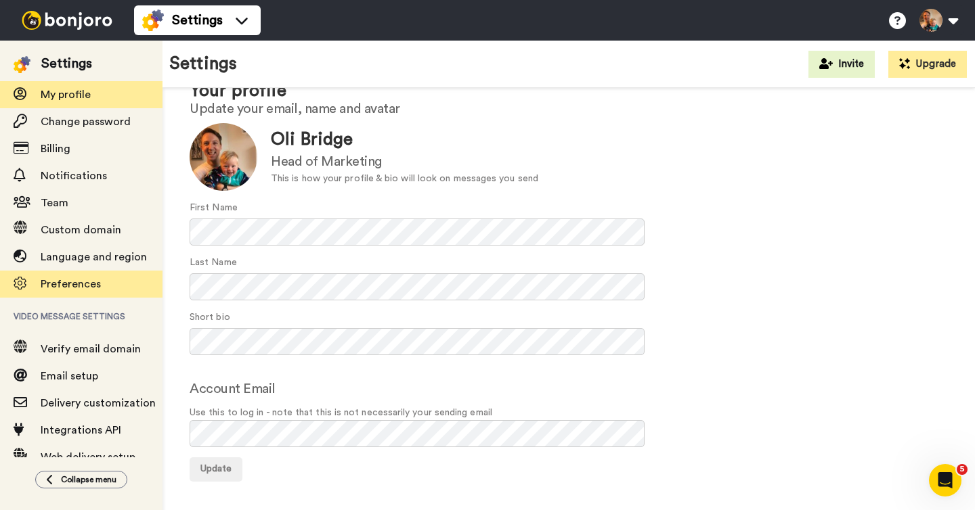
scroll to position [108, 0]
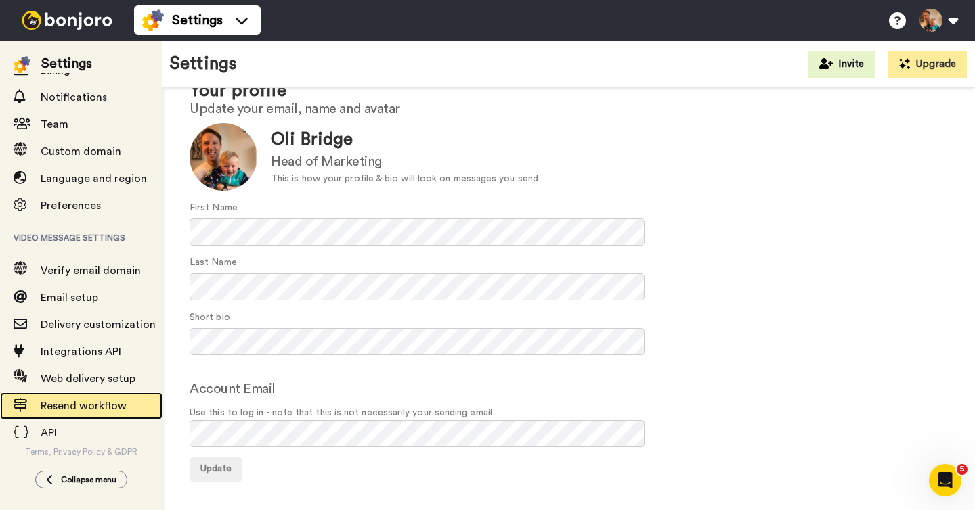
click at [103, 406] on span "Resend workflow" at bounding box center [84, 406] width 86 height 11
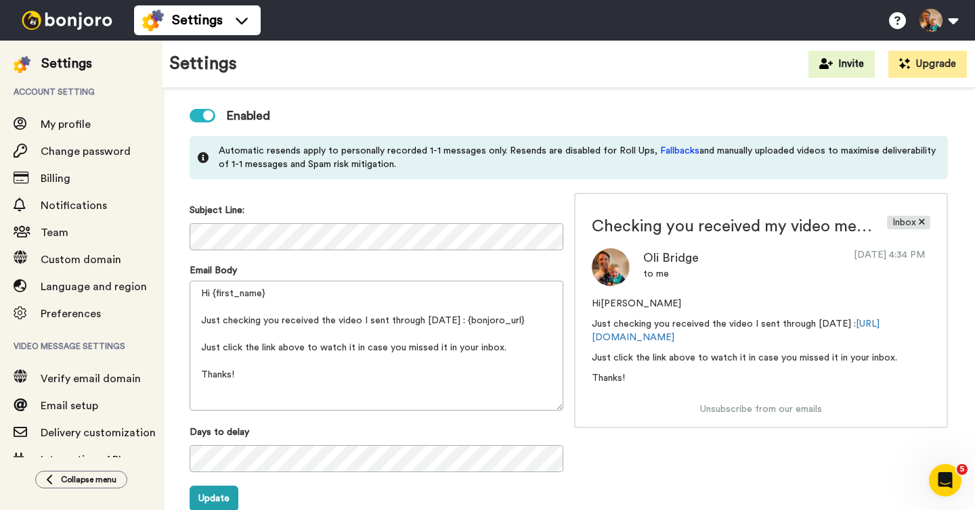
scroll to position [93, 0]
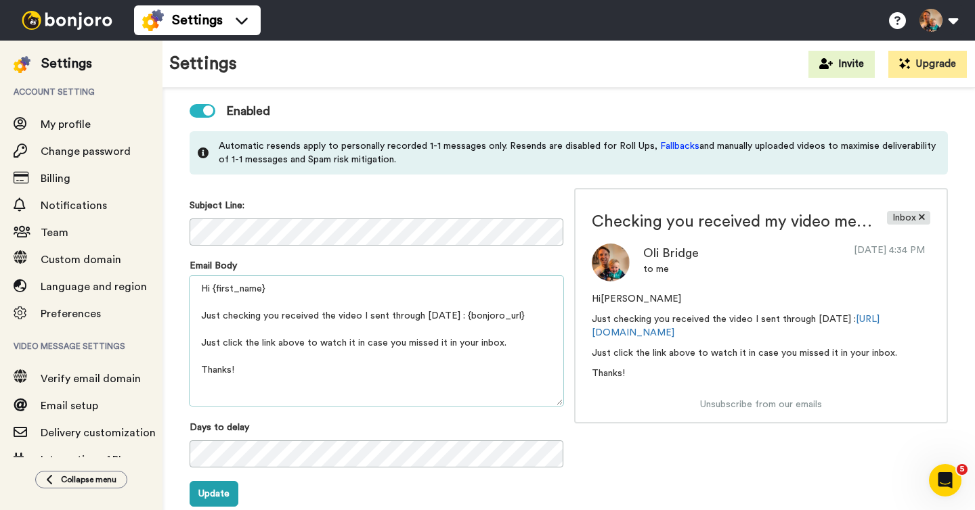
drag, startPoint x: 200, startPoint y: 286, endPoint x: 355, endPoint y: 381, distance: 181.6
click at [355, 381] on textarea "Hi {first_name} Just checking you received the video I sent through yesterday :…" at bounding box center [376, 341] width 374 height 130
click at [374, 315] on textarea "Hi {first_name} Just checking you received the video I sent through yesterday :…" at bounding box center [376, 341] width 374 height 130
drag, startPoint x: 288, startPoint y: 309, endPoint x: 356, endPoint y: 345, distance: 76.9
click at [356, 345] on textarea "Hi {first_name} Just checking you received the video I sent through yesterday :…" at bounding box center [376, 341] width 374 height 130
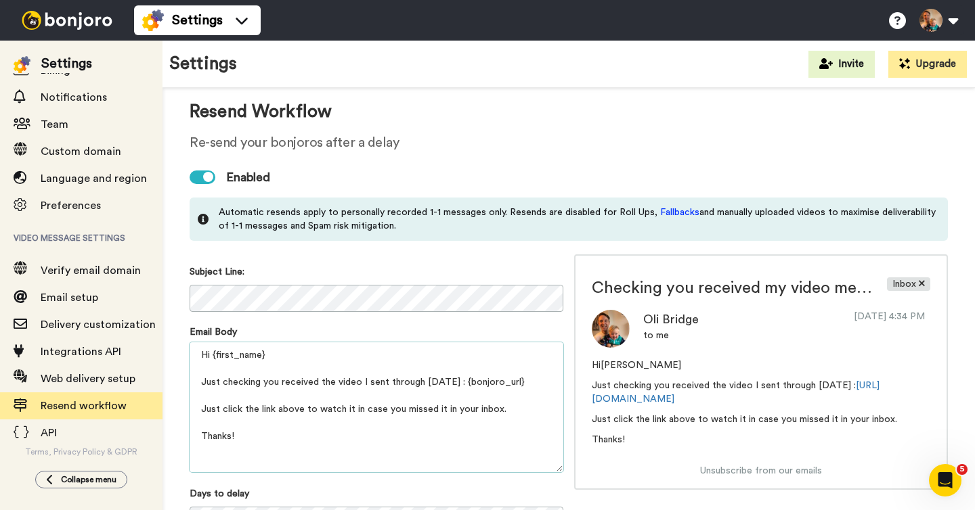
scroll to position [0, 0]
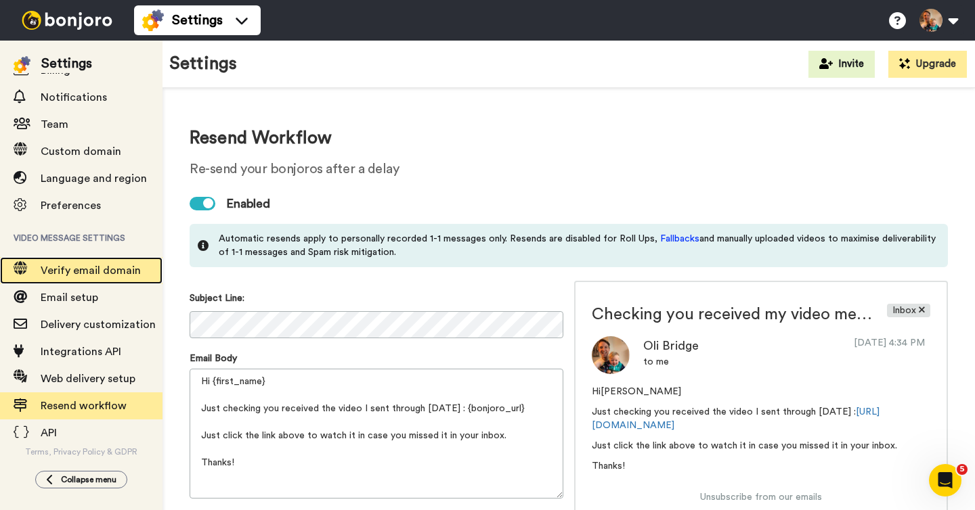
click at [105, 274] on span "Verify email domain" at bounding box center [91, 270] width 100 height 11
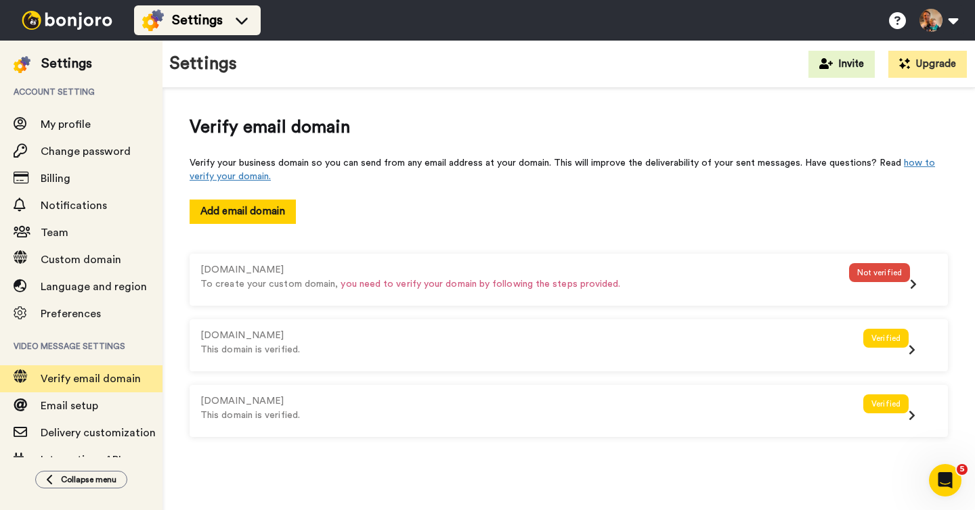
click at [183, 35] on li "Settings" at bounding box center [197, 20] width 127 height 30
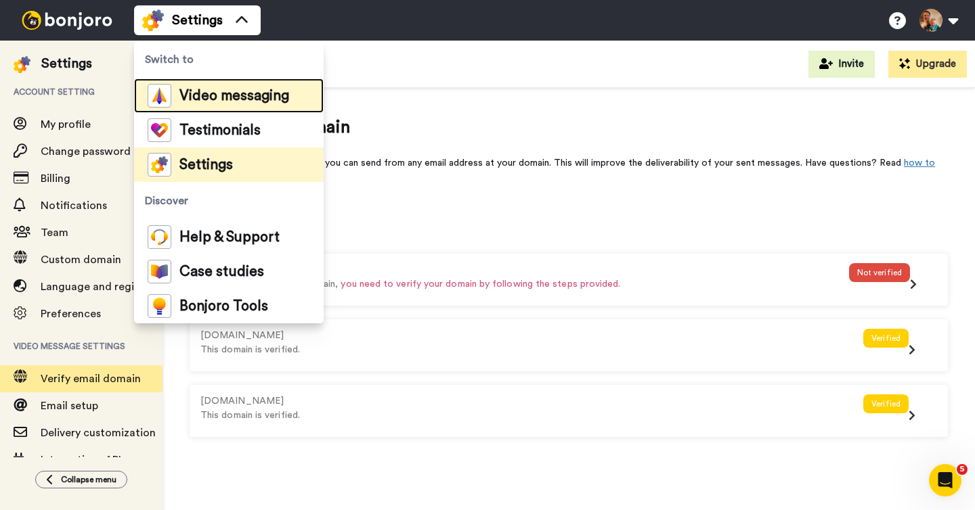
click at [190, 97] on span "Video messaging" at bounding box center [234, 96] width 110 height 14
